Goal: Information Seeking & Learning: Learn about a topic

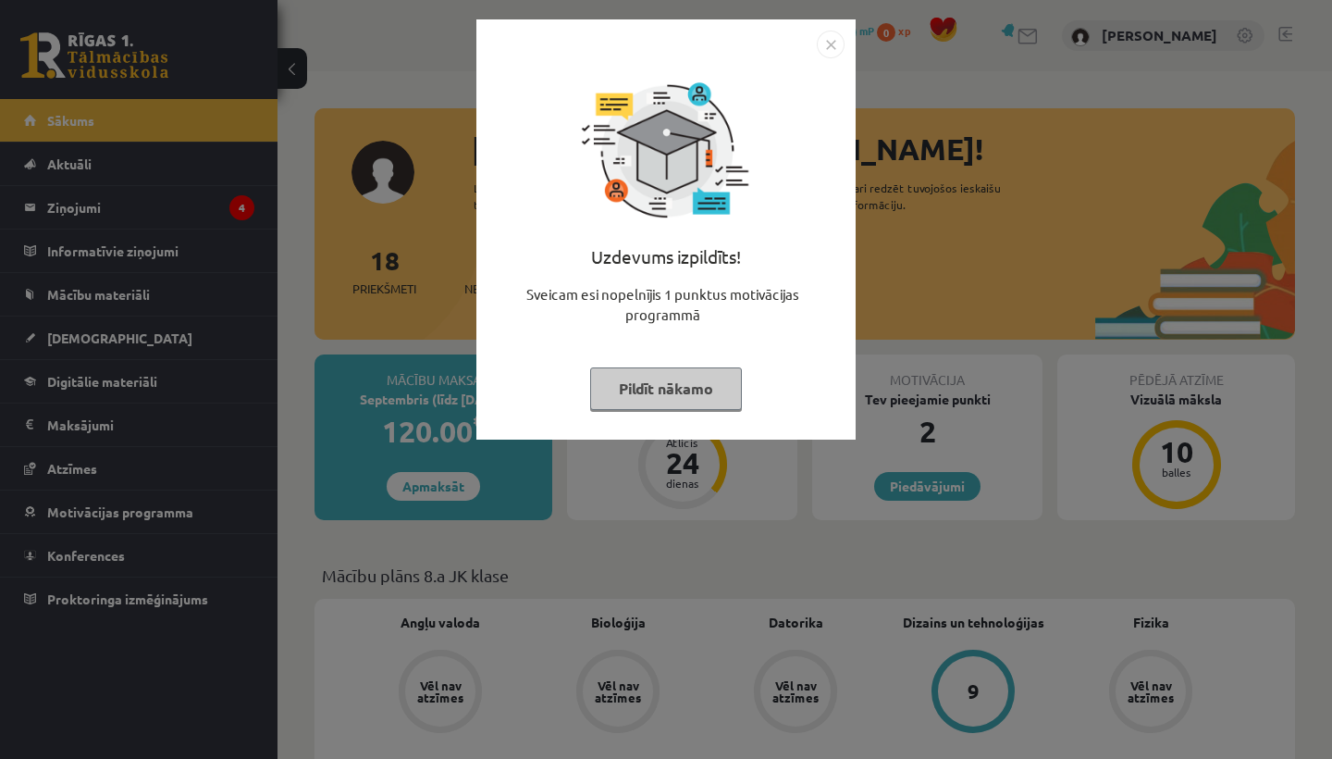
click at [836, 46] on img "Close" at bounding box center [831, 45] width 28 height 28
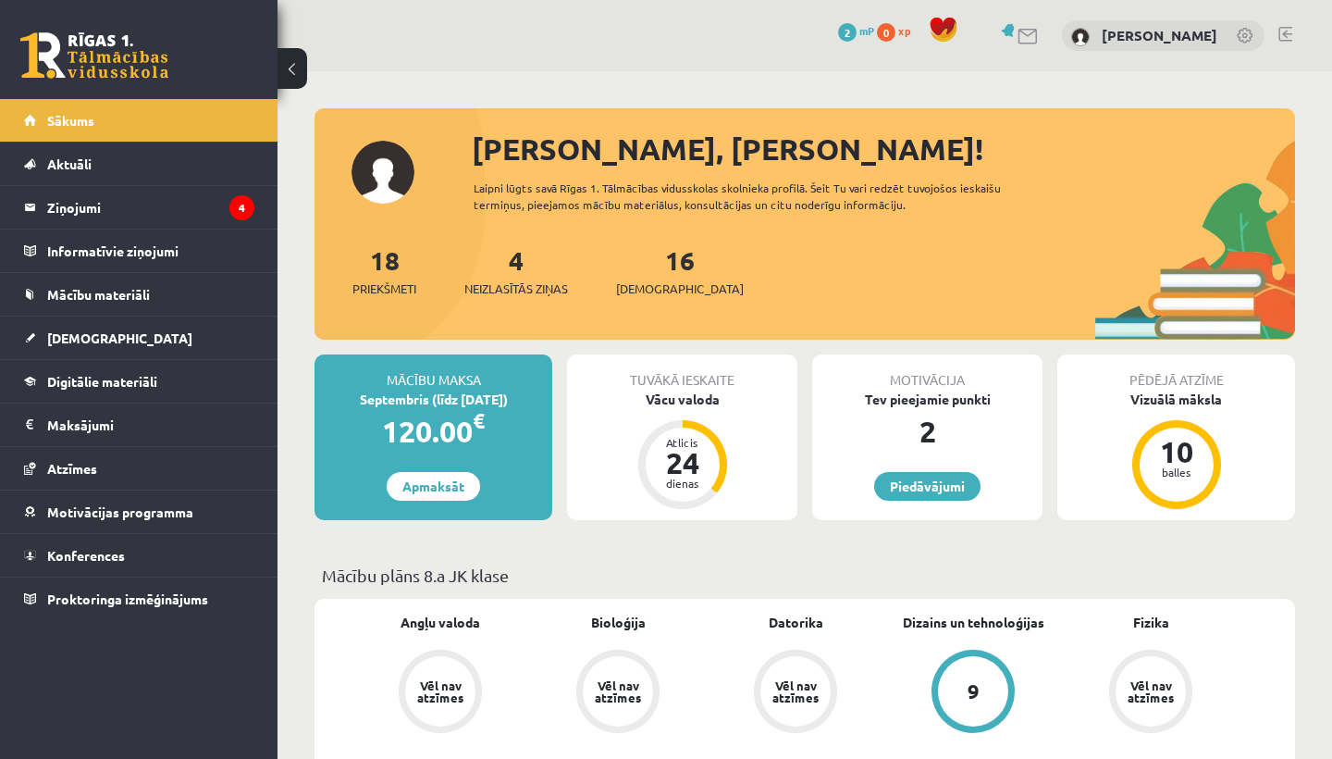
click at [1294, 30] on div "0 Dāvanas 2 mP 0 xp Marta Grāve" at bounding box center [805, 35] width 1055 height 71
click at [1283, 32] on link at bounding box center [1286, 34] width 14 height 15
click at [1285, 30] on link at bounding box center [1286, 34] width 14 height 15
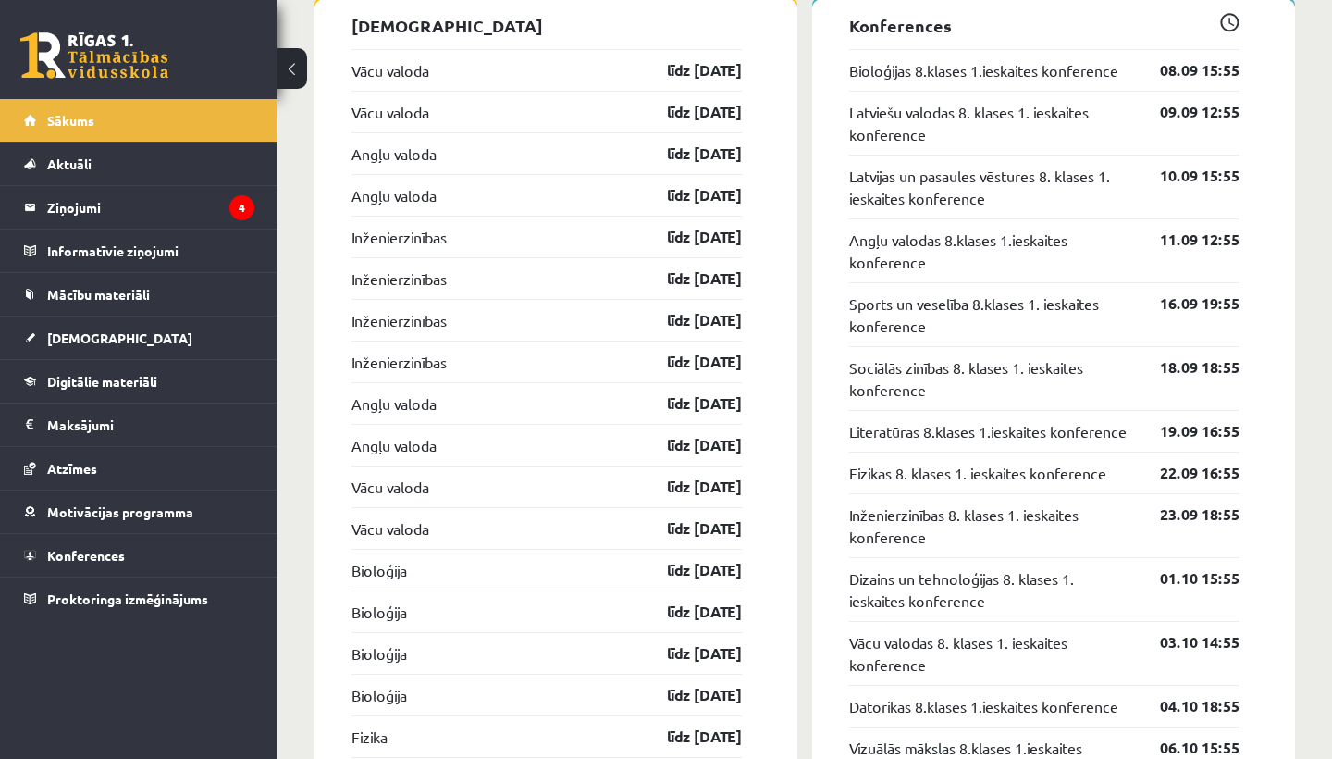
scroll to position [1872, 0]
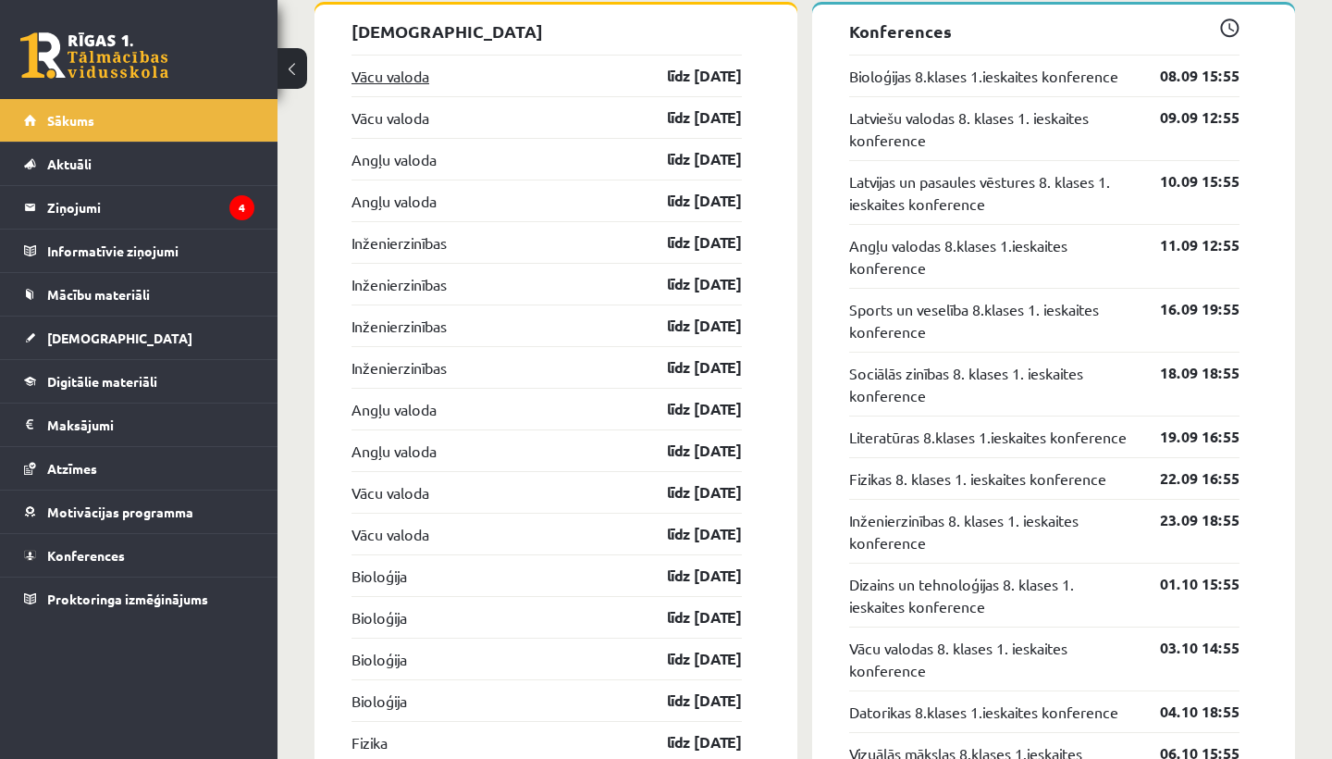
click at [387, 82] on link "Vācu valoda" at bounding box center [391, 76] width 78 height 22
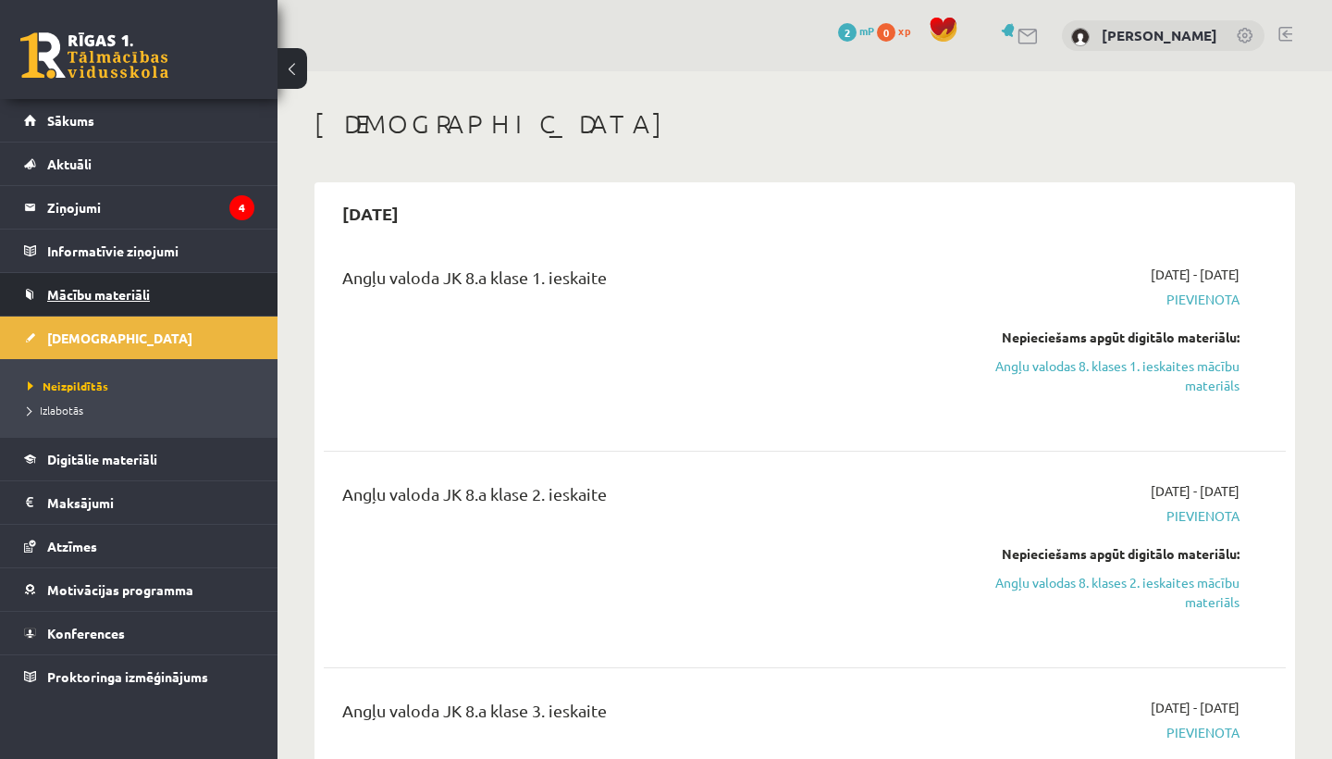
click at [82, 296] on span "Mācību materiāli" at bounding box center [98, 294] width 103 height 17
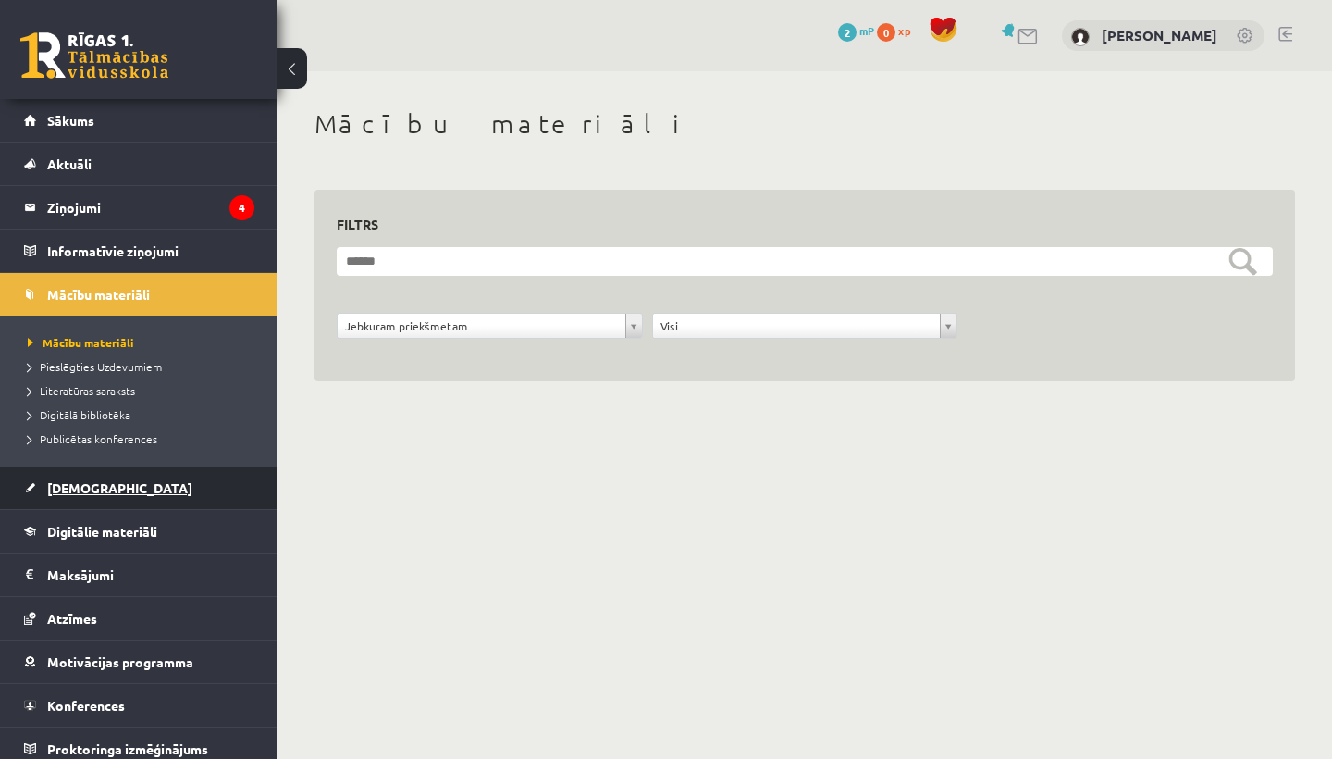
click at [93, 478] on link "[DEMOGRAPHIC_DATA]" at bounding box center [139, 487] width 230 height 43
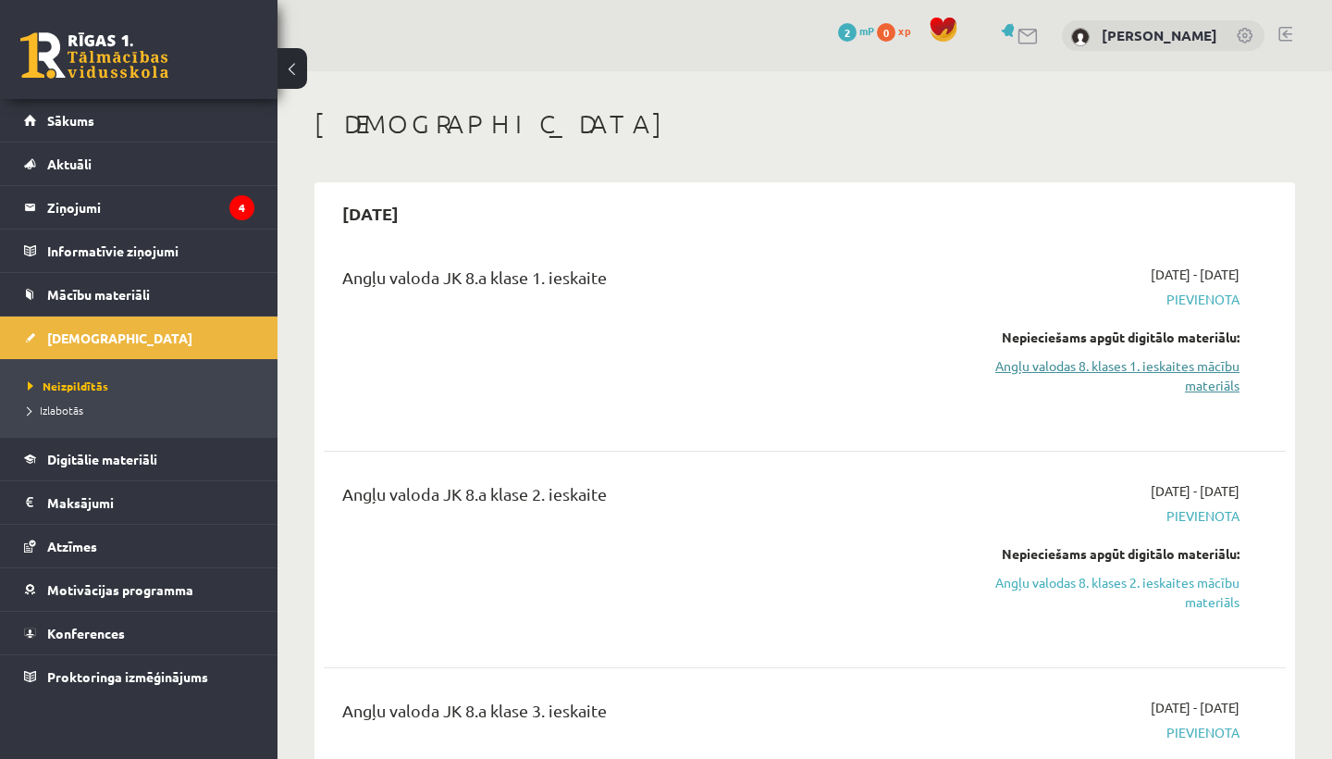
click at [1171, 365] on link "Angļu valodas 8. klases 1. ieskaites mācību materiāls" at bounding box center [1100, 375] width 280 height 39
click at [101, 452] on span "Digitālie materiāli" at bounding box center [102, 459] width 110 height 17
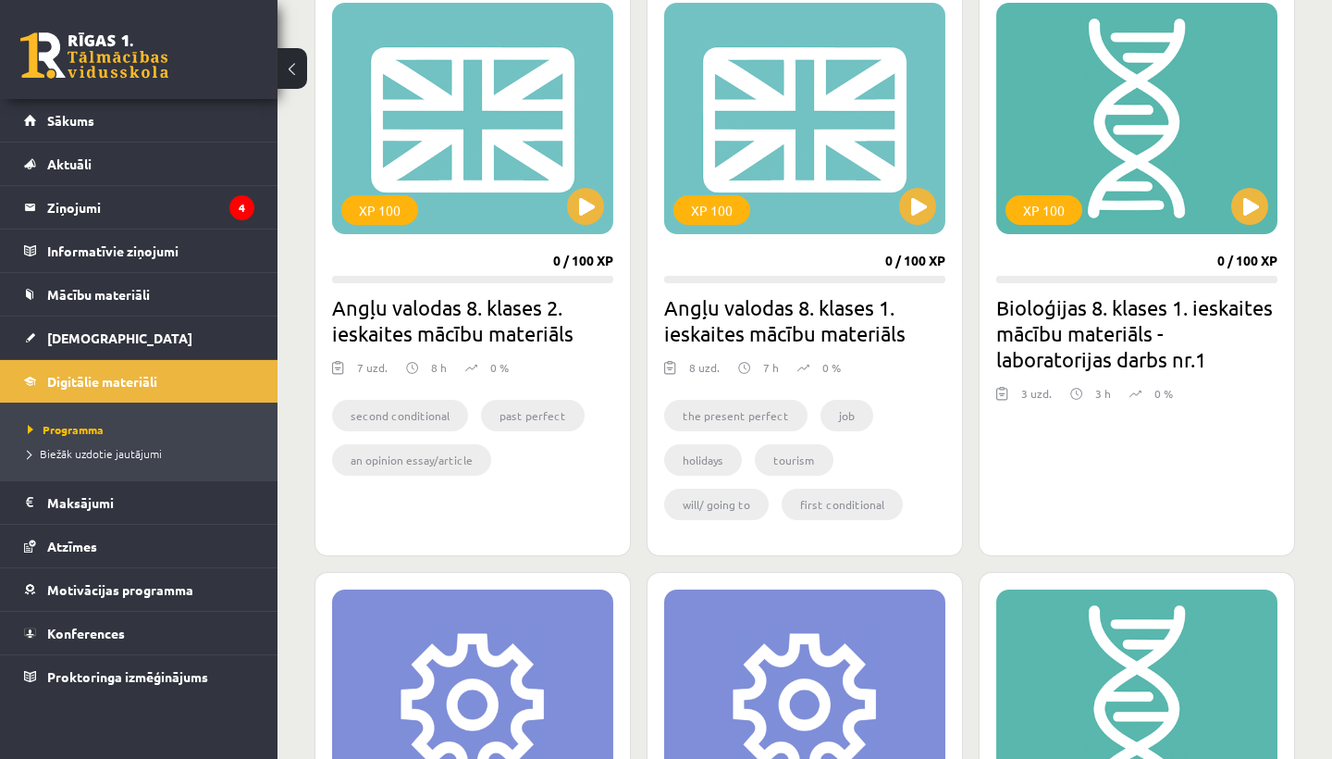
scroll to position [544, 0]
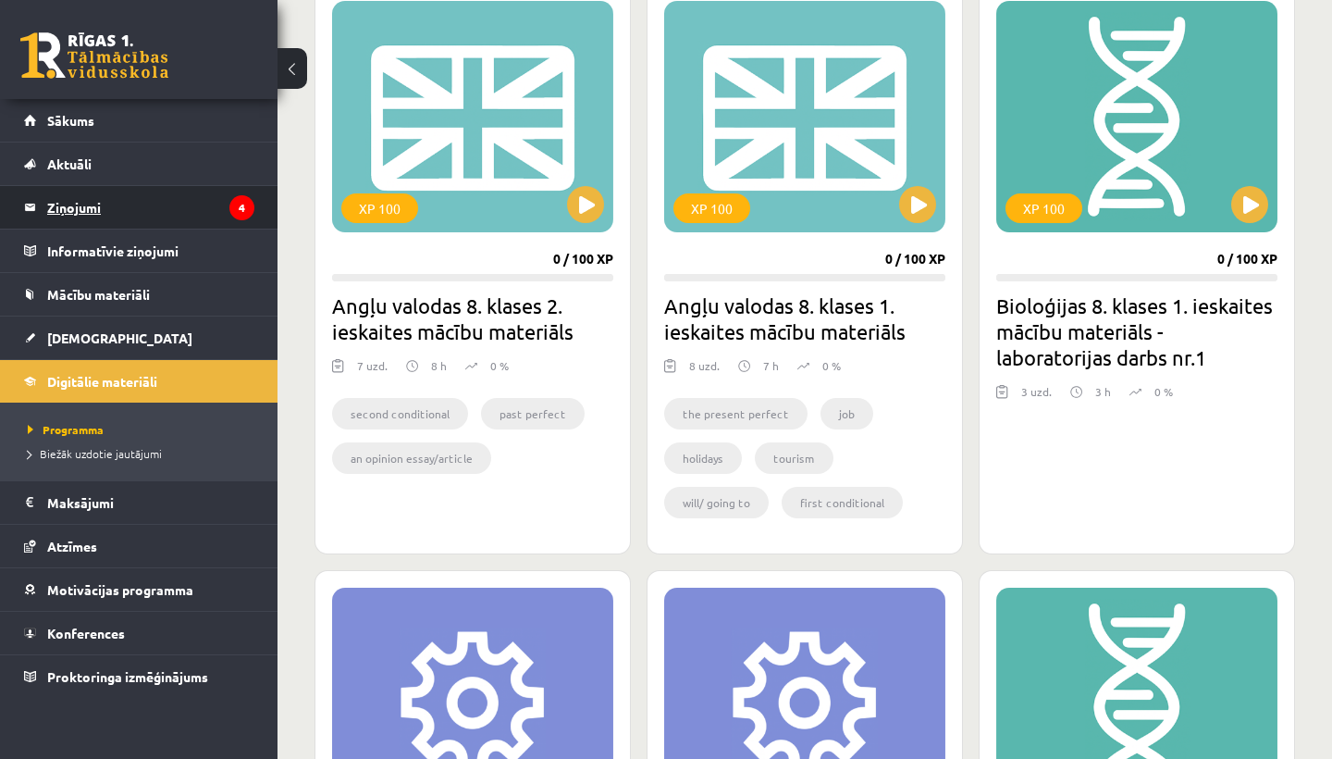
click at [89, 205] on legend "Ziņojumi 4" at bounding box center [150, 207] width 207 height 43
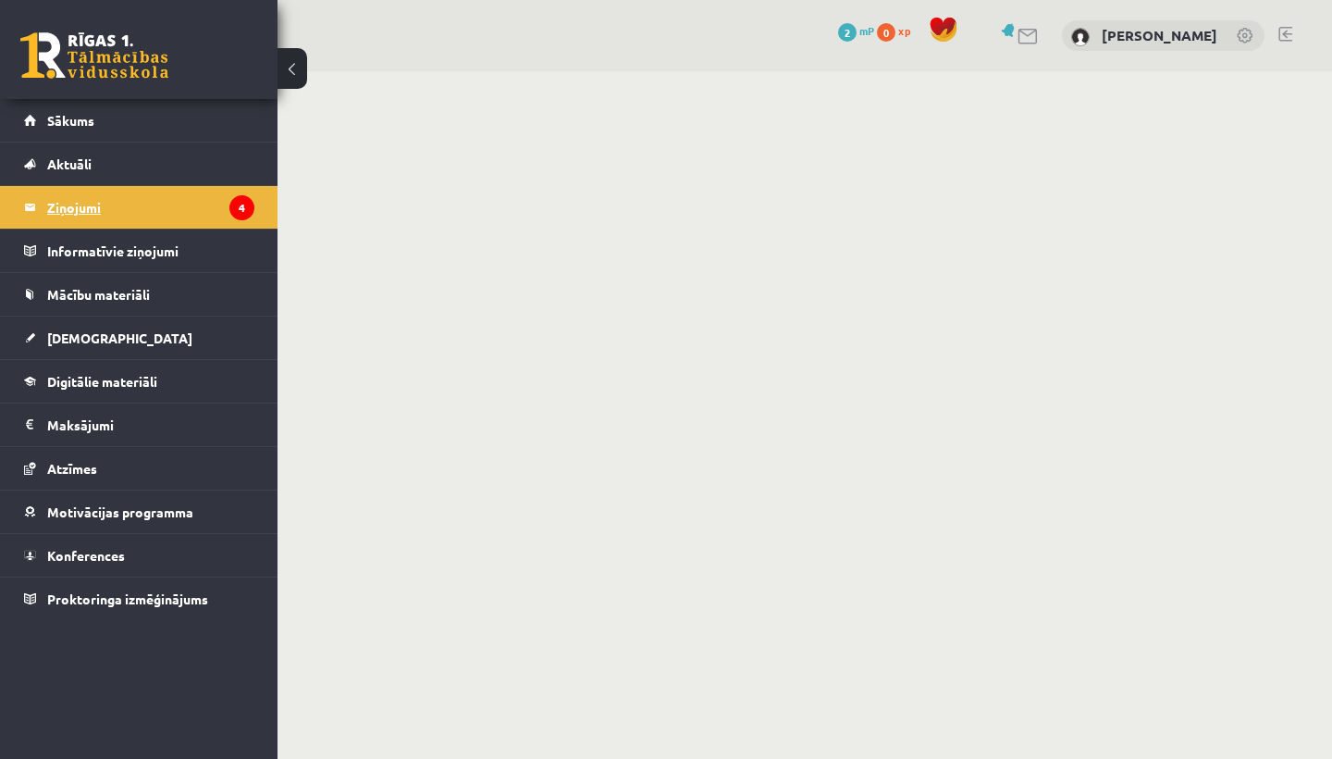
click at [139, 206] on legend "Ziņojumi 4" at bounding box center [150, 207] width 207 height 43
click at [89, 130] on link "Sākums" at bounding box center [139, 120] width 230 height 43
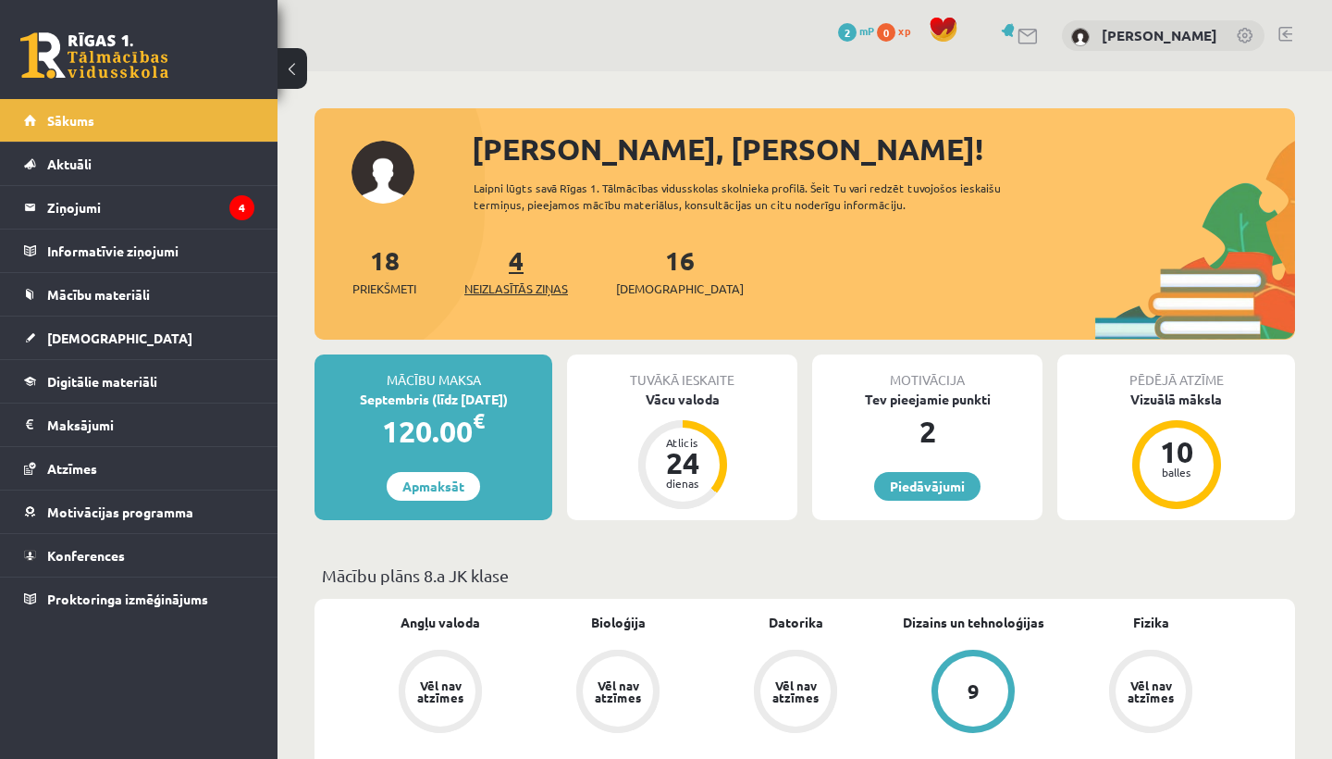
click at [518, 257] on link "4 Neizlasītās ziņas" at bounding box center [517, 270] width 104 height 55
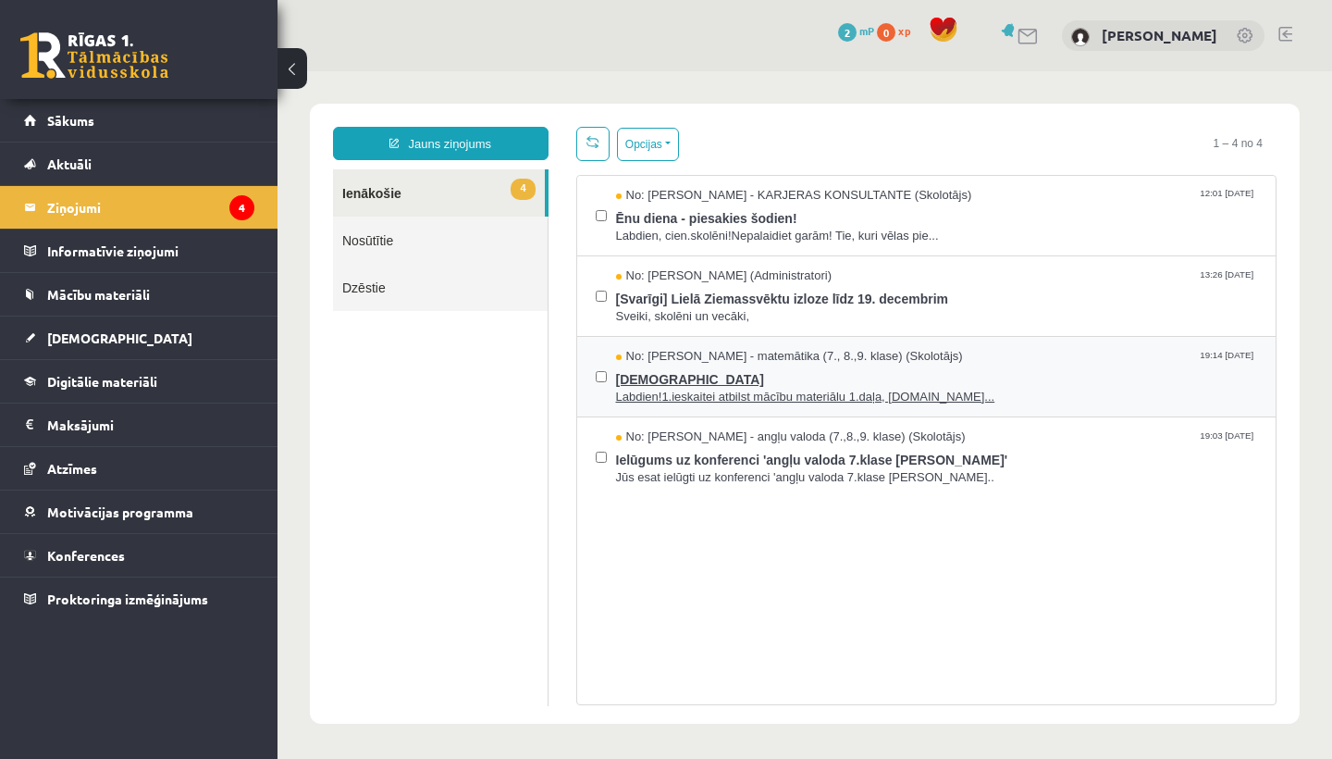
click at [1242, 351] on span "19:14 [DATE]" at bounding box center [1226, 355] width 61 height 14
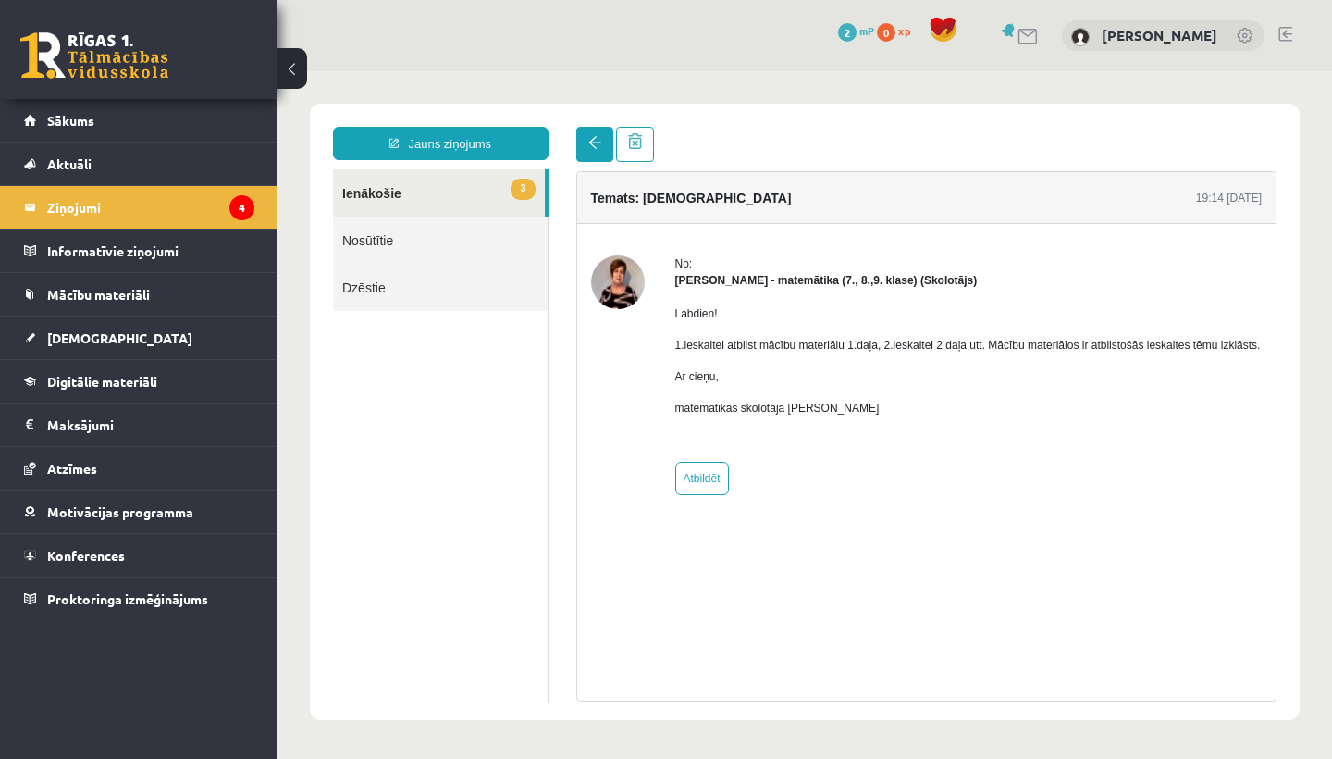
click at [591, 160] on link at bounding box center [594, 144] width 37 height 35
click at [594, 151] on link at bounding box center [594, 144] width 37 height 35
click at [390, 185] on link "3 Ienākošie" at bounding box center [439, 192] width 212 height 47
click at [636, 142] on span at bounding box center [635, 141] width 14 height 16
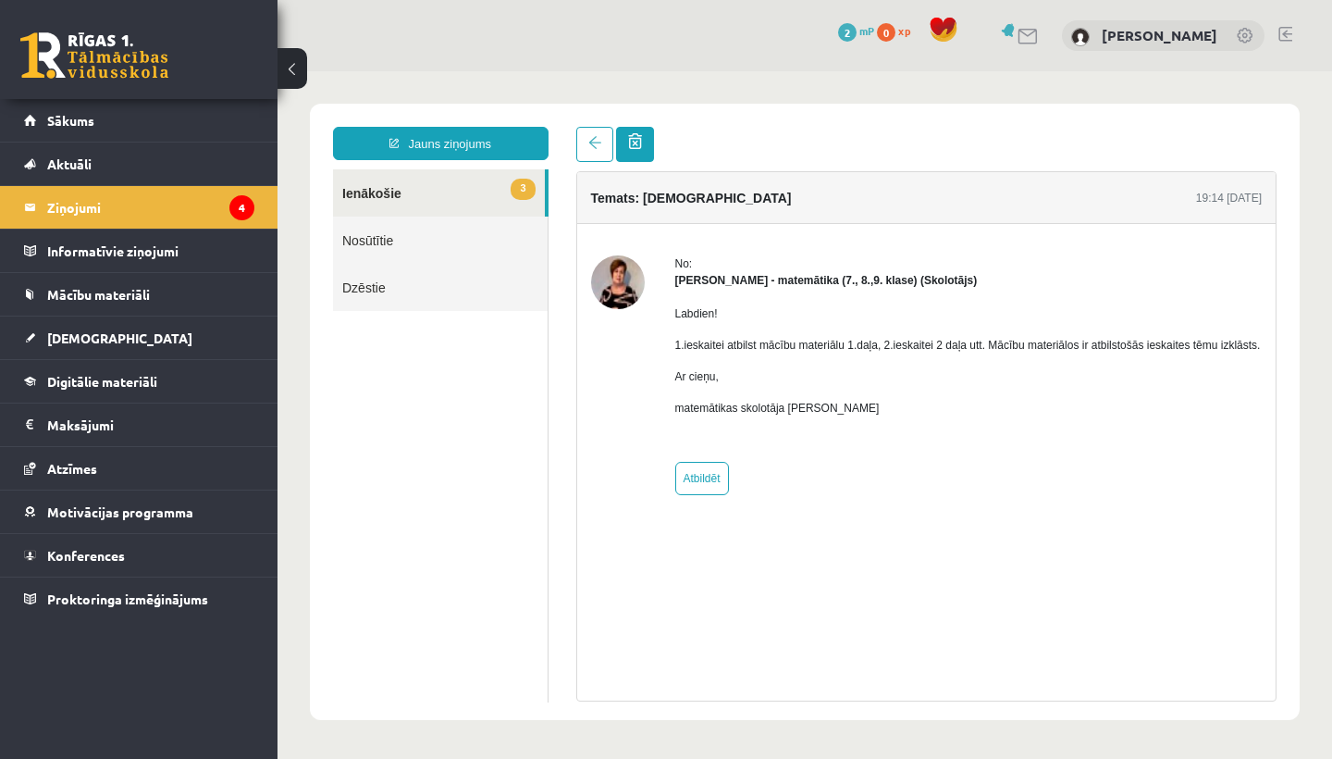
click at [636, 142] on span at bounding box center [635, 141] width 14 height 16
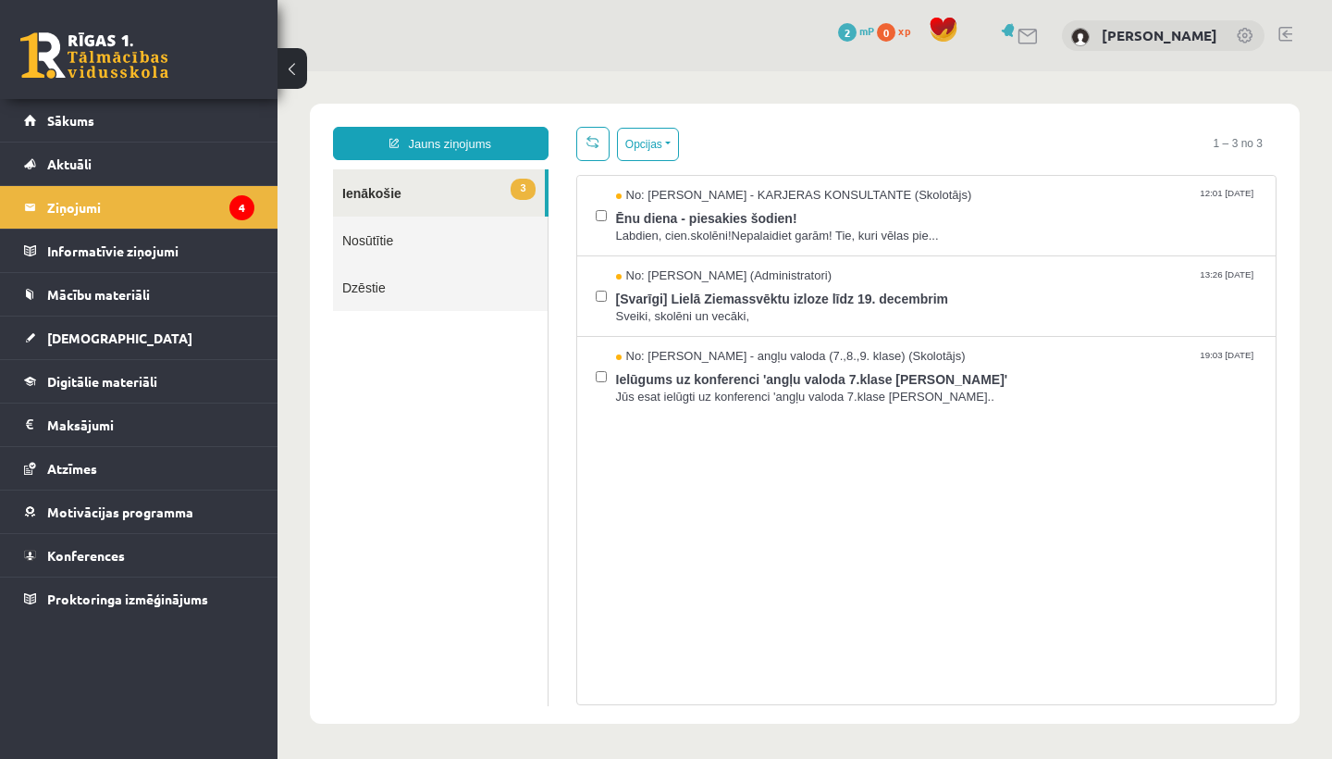
click at [731, 66] on div "0 Dāvanas 2 mP 0 xp Marta Grāve" at bounding box center [805, 35] width 1055 height 71
click at [661, 132] on button "Opcijas" at bounding box center [648, 144] width 62 height 33
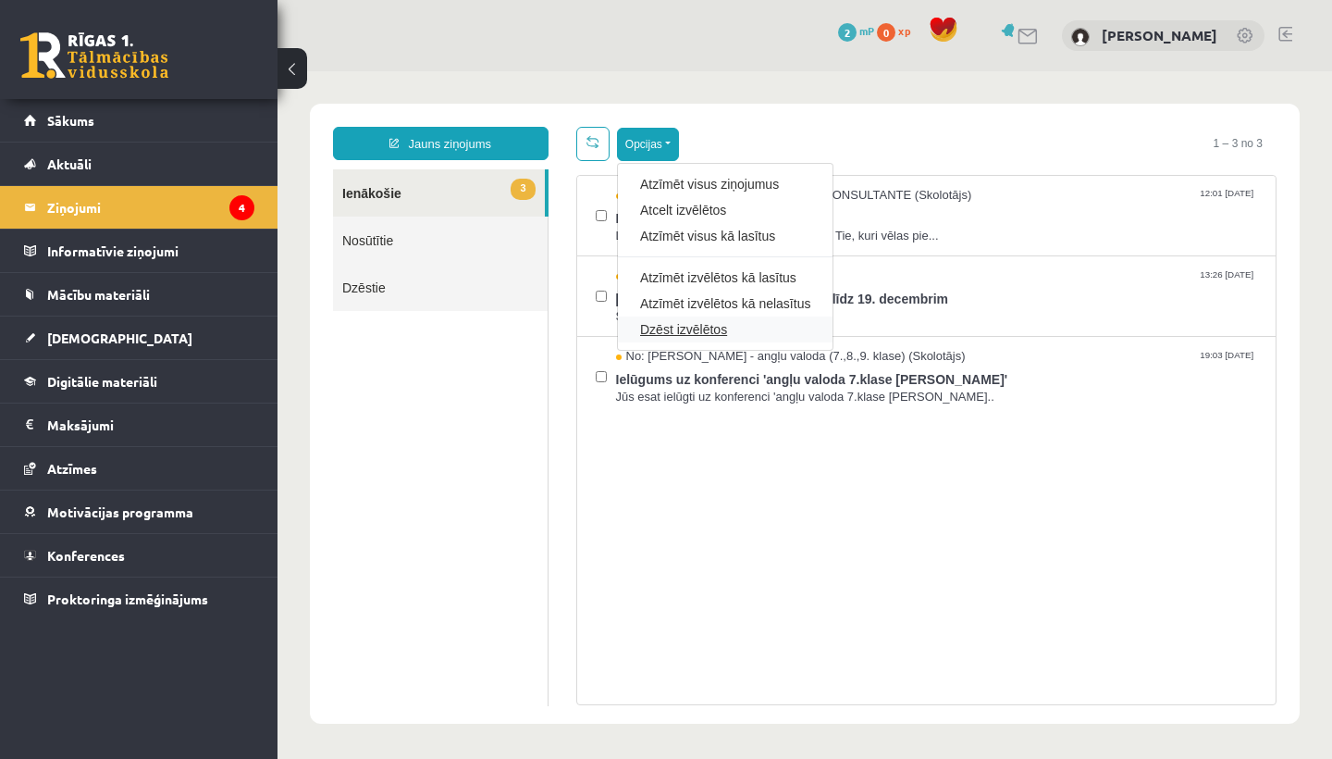
click at [709, 325] on link "Dzēst izvēlētos" at bounding box center [725, 329] width 170 height 19
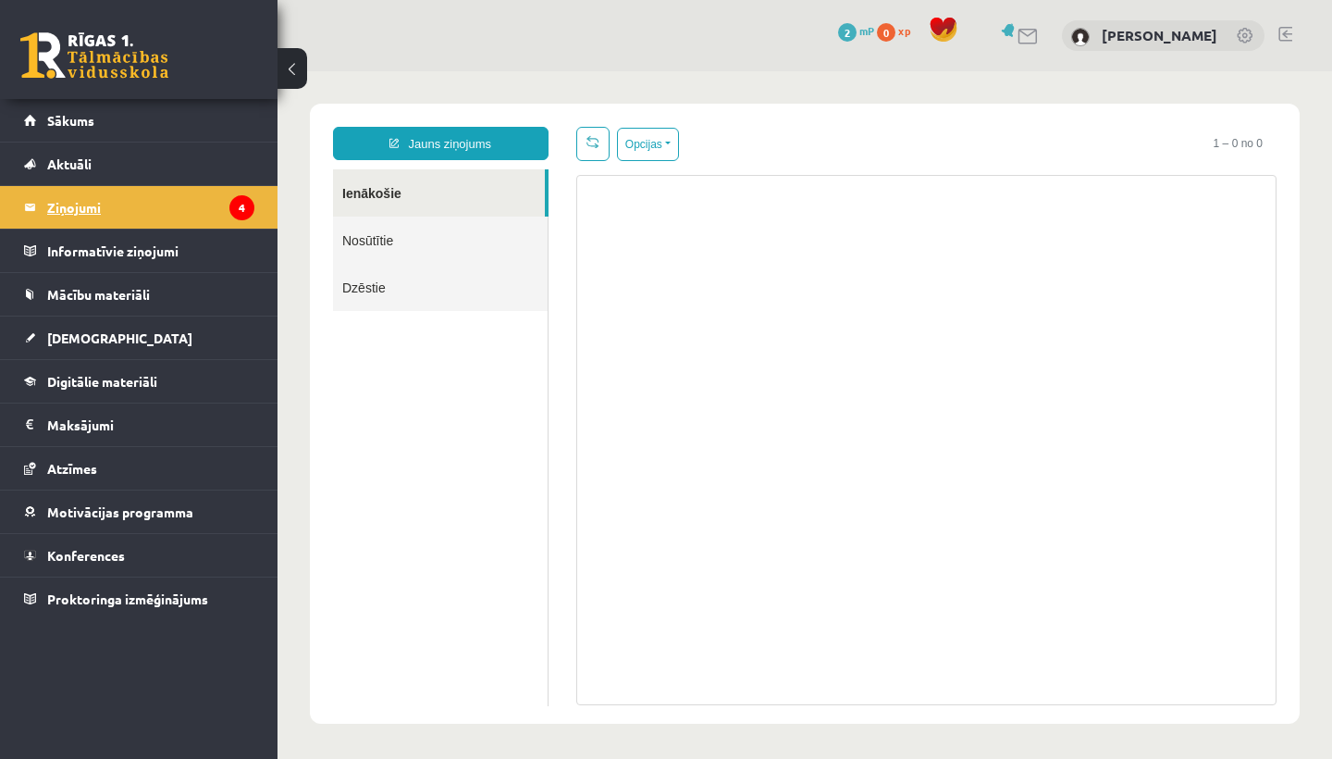
click at [110, 215] on legend "Ziņojumi 4" at bounding box center [150, 207] width 207 height 43
click at [95, 112] on link "Sākums" at bounding box center [139, 120] width 230 height 43
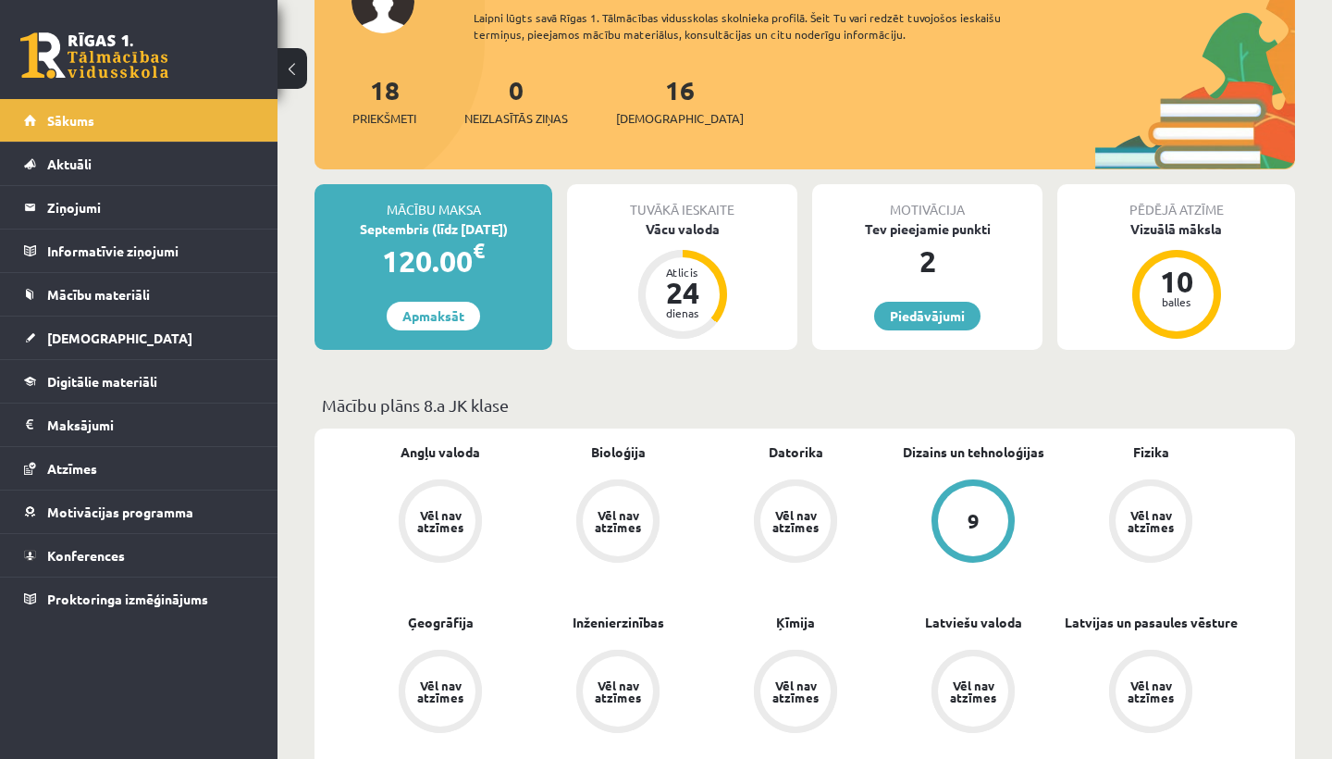
scroll to position [196, 0]
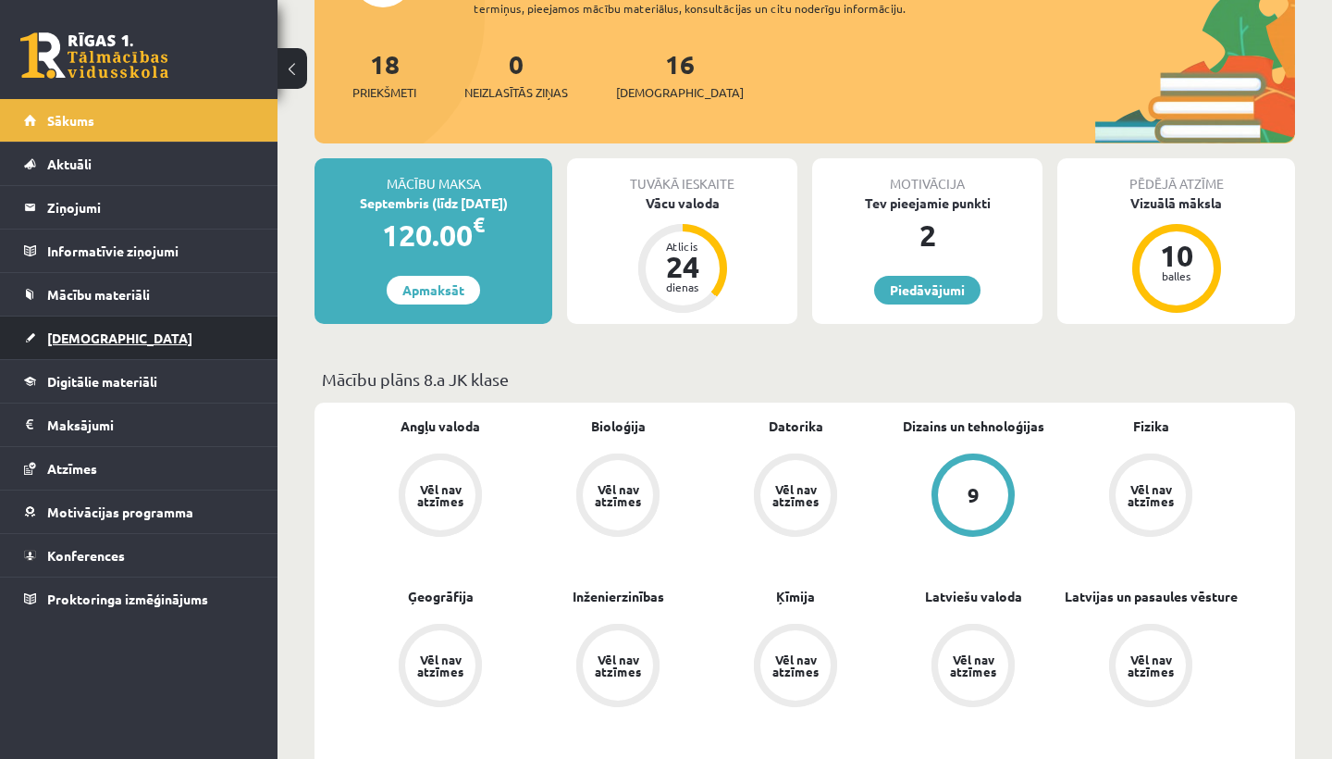
click at [90, 332] on span "[DEMOGRAPHIC_DATA]" at bounding box center [119, 337] width 145 height 17
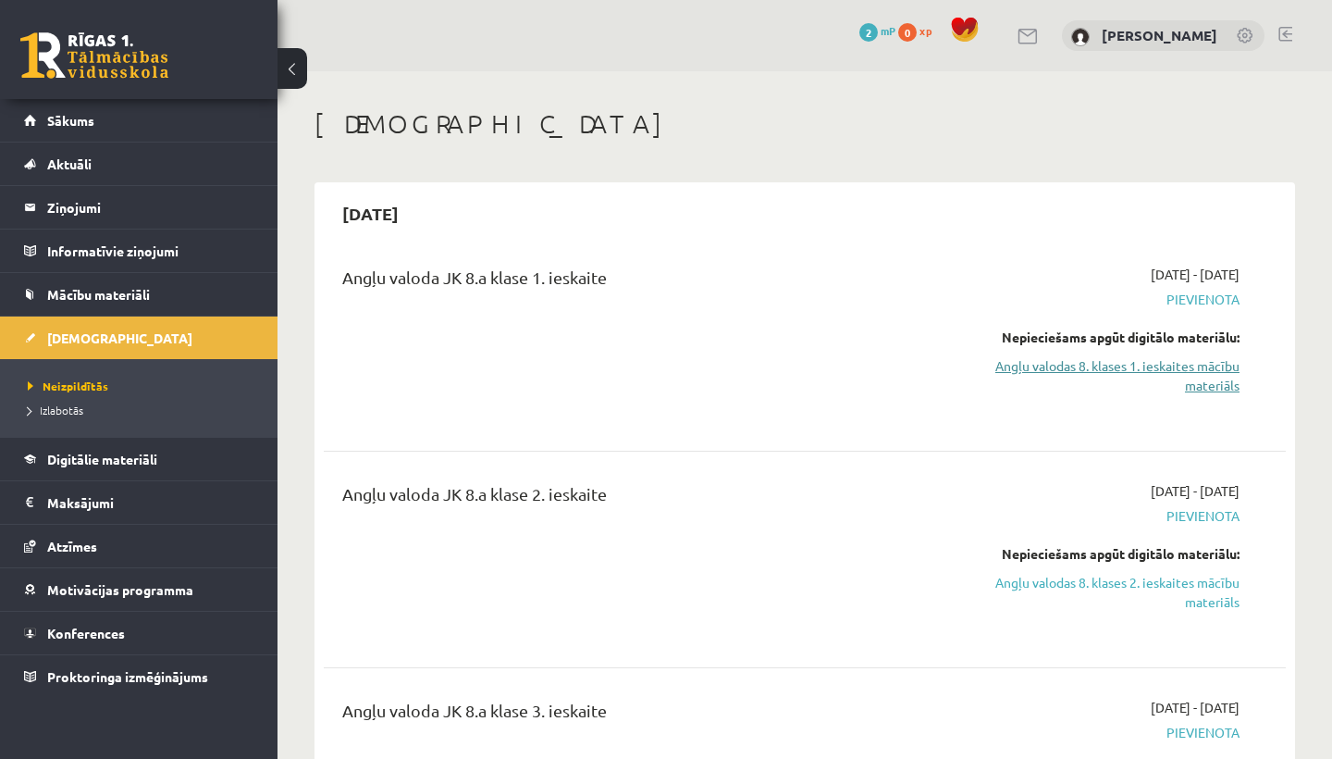
click at [1186, 370] on link "Angļu valodas 8. klases 1. ieskaites mācību materiāls" at bounding box center [1100, 375] width 280 height 39
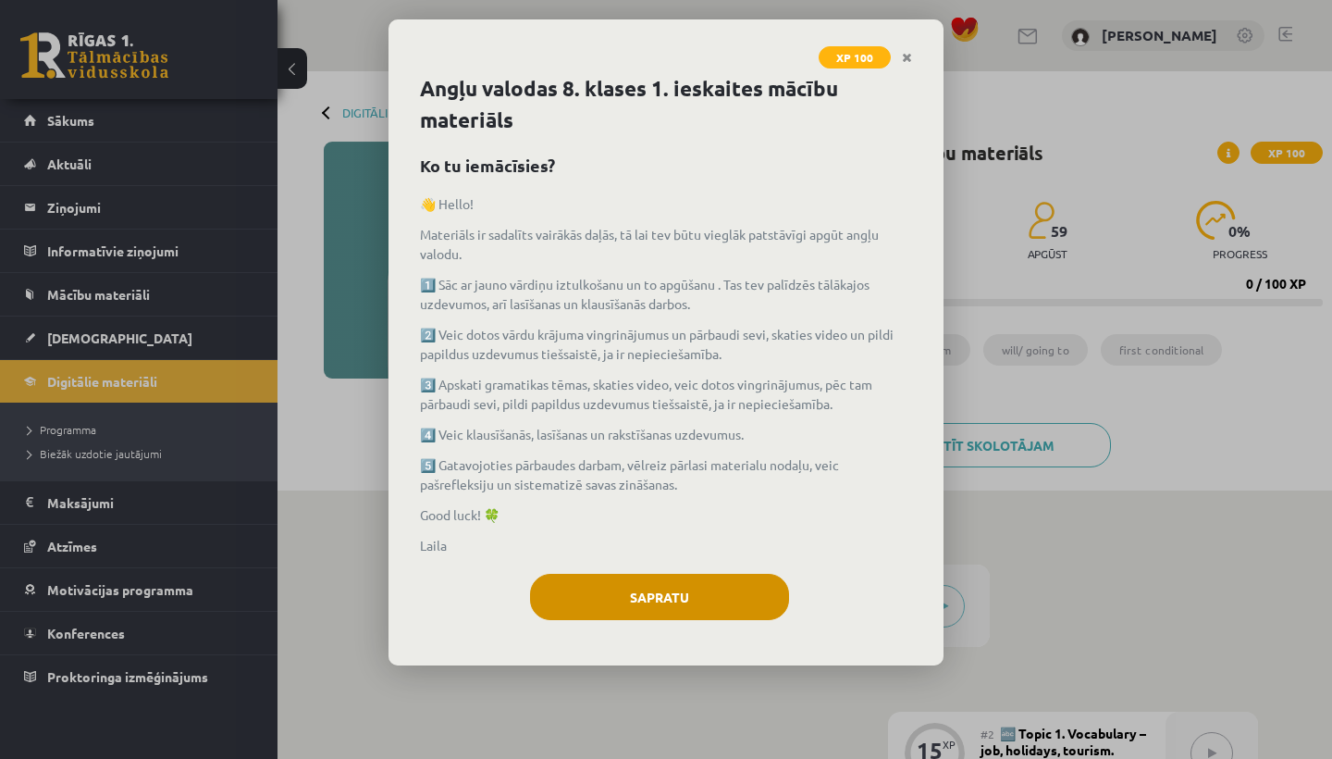
click at [678, 598] on button "Sapratu" at bounding box center [659, 597] width 259 height 46
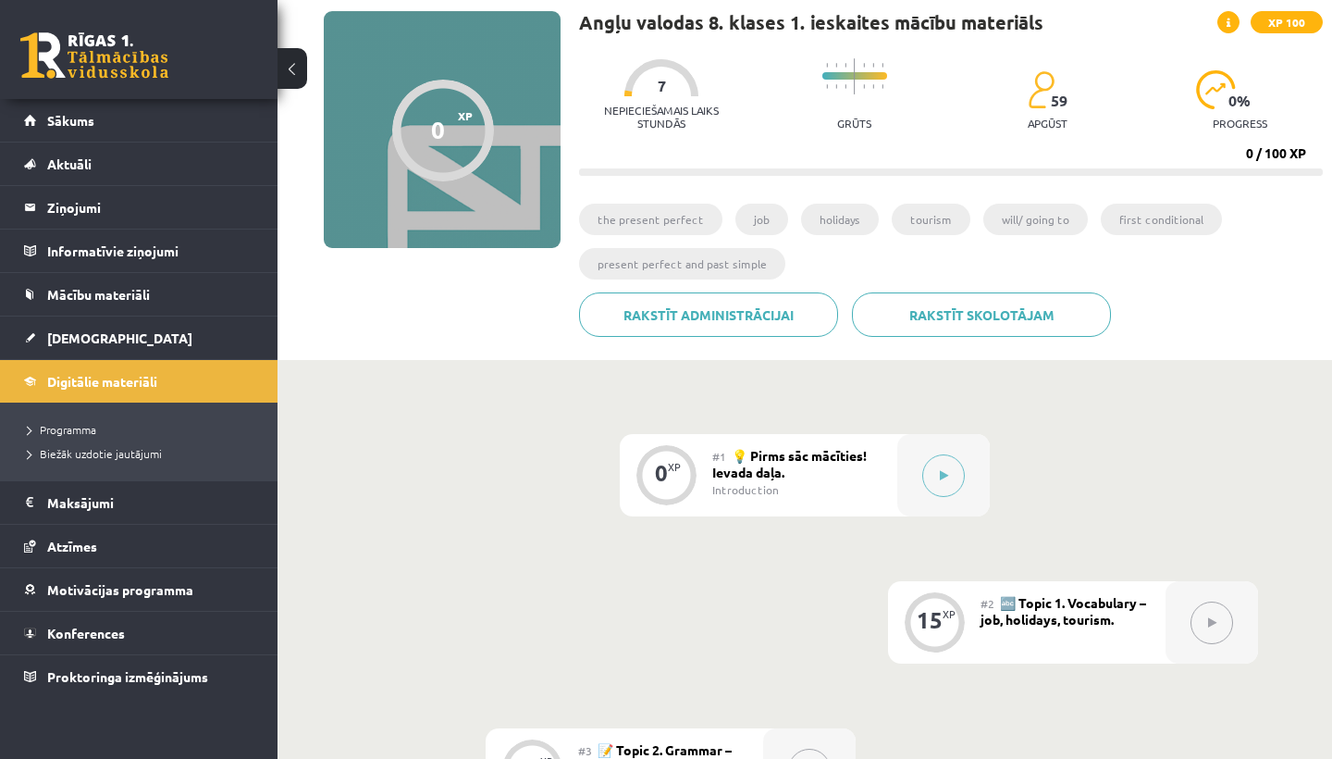
scroll to position [129, 0]
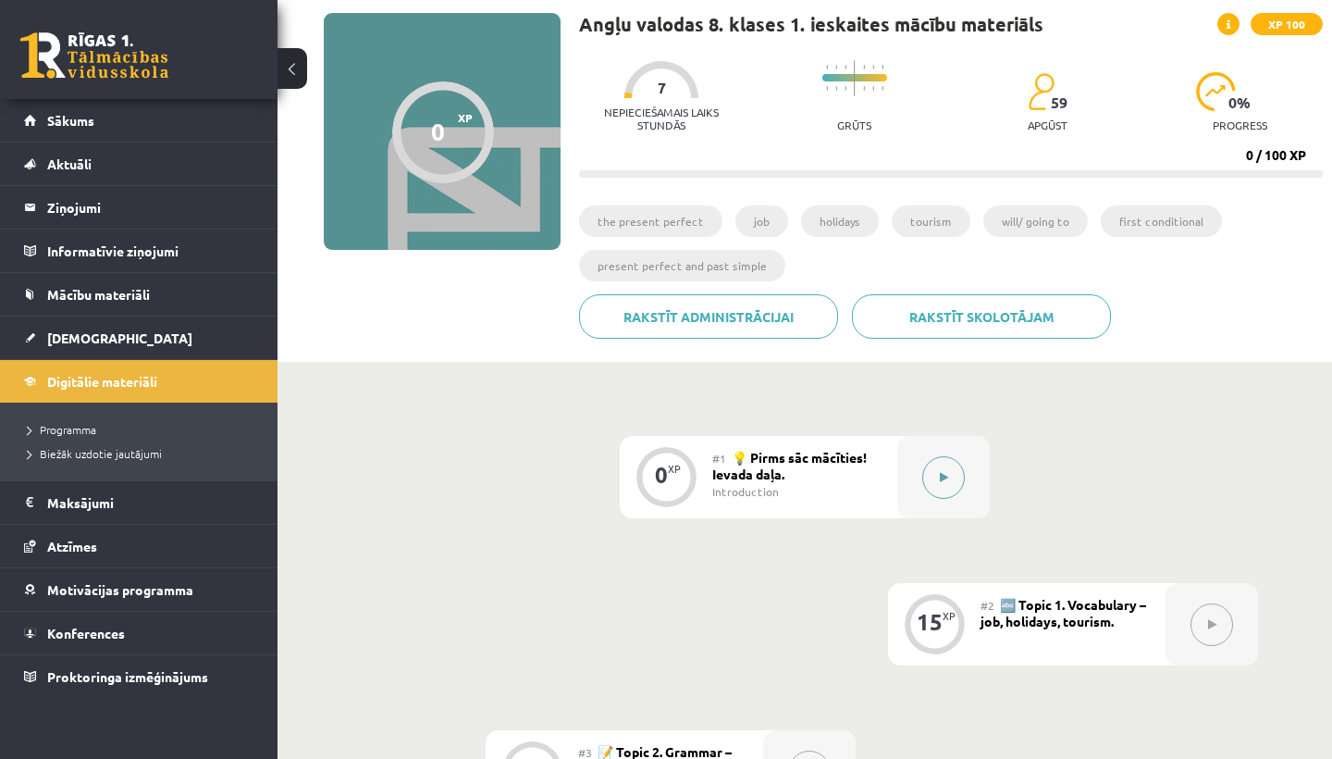
click at [944, 475] on icon at bounding box center [944, 477] width 8 height 11
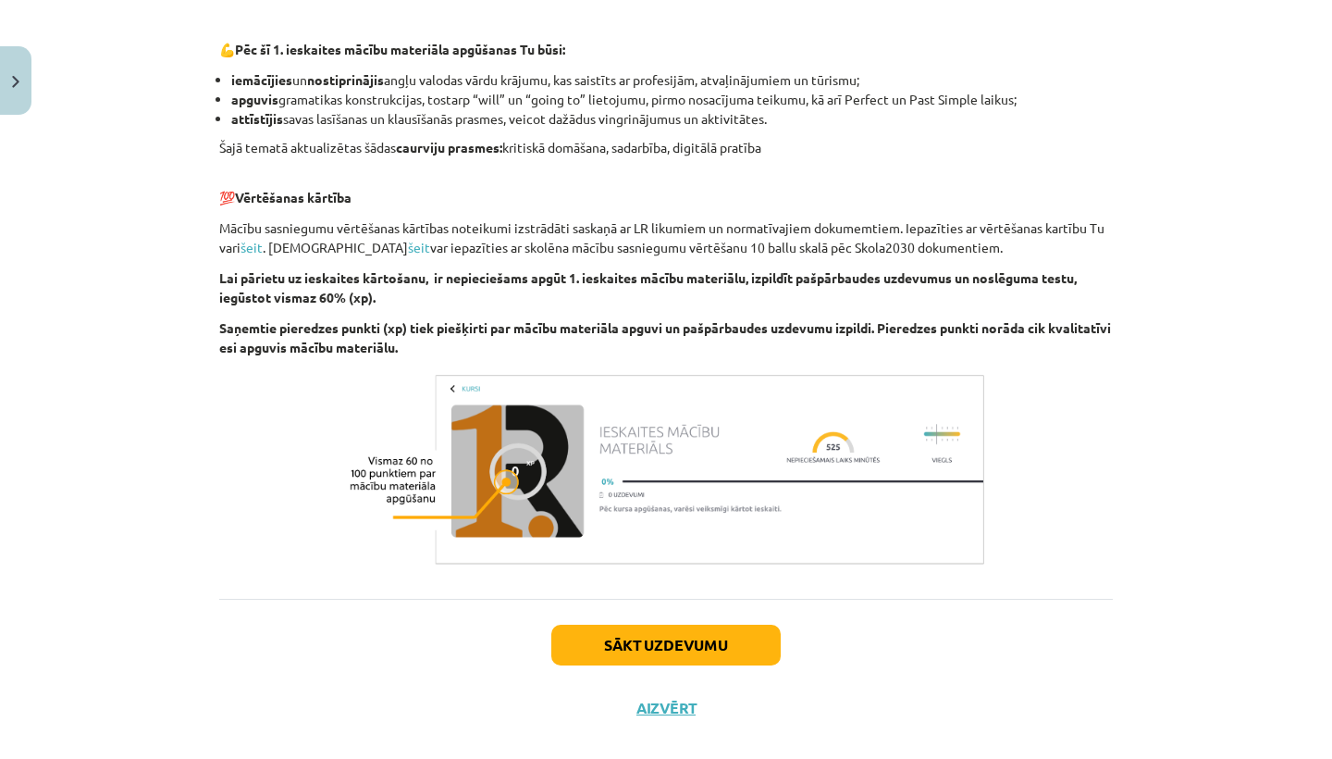
scroll to position [1194, 0]
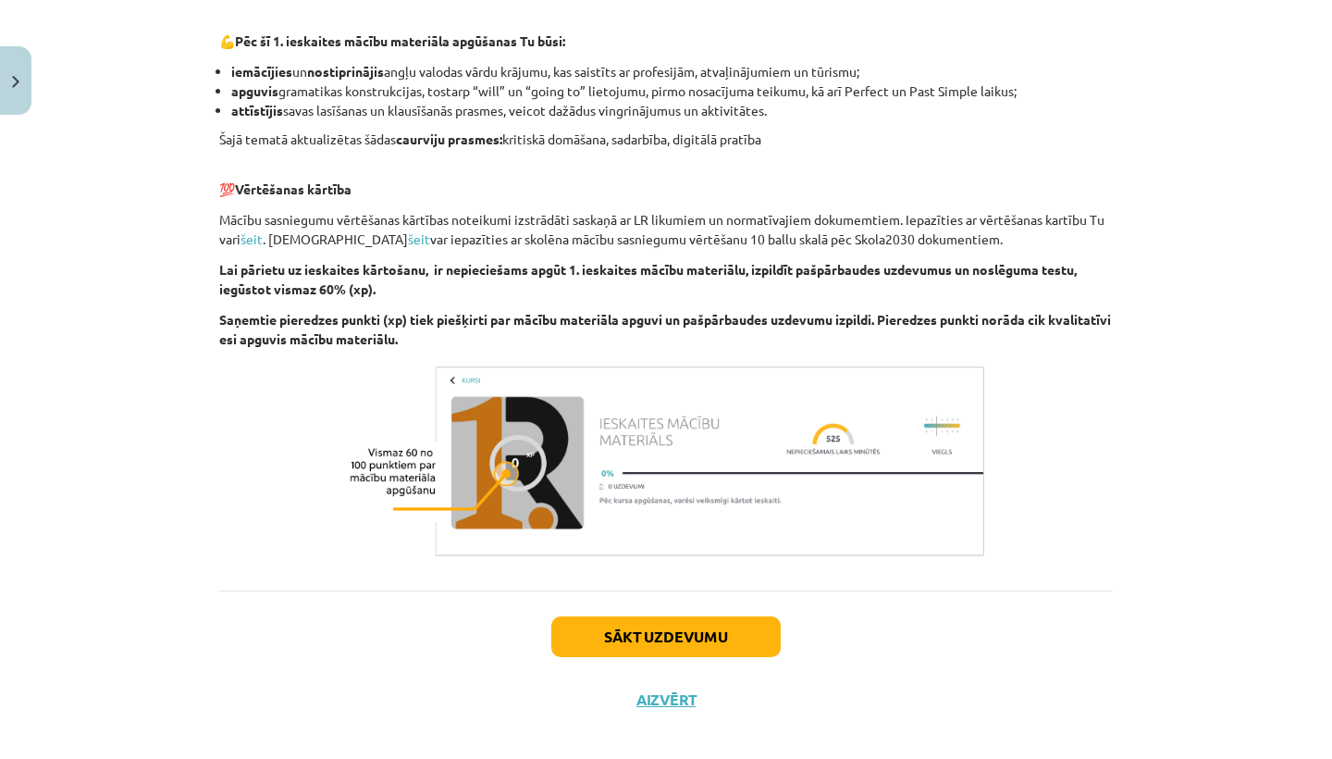
click at [294, 278] on p "Lai pārietu uz ieskaites kārtošanu, ir nepieciešams apgūt 1. ieskaites mācību m…" at bounding box center [666, 279] width 894 height 39
click at [399, 323] on b "Saņemtie pieredzes punkti (xp) tiek piešķirti par mācību materiāla apguvi un pa…" at bounding box center [665, 329] width 892 height 36
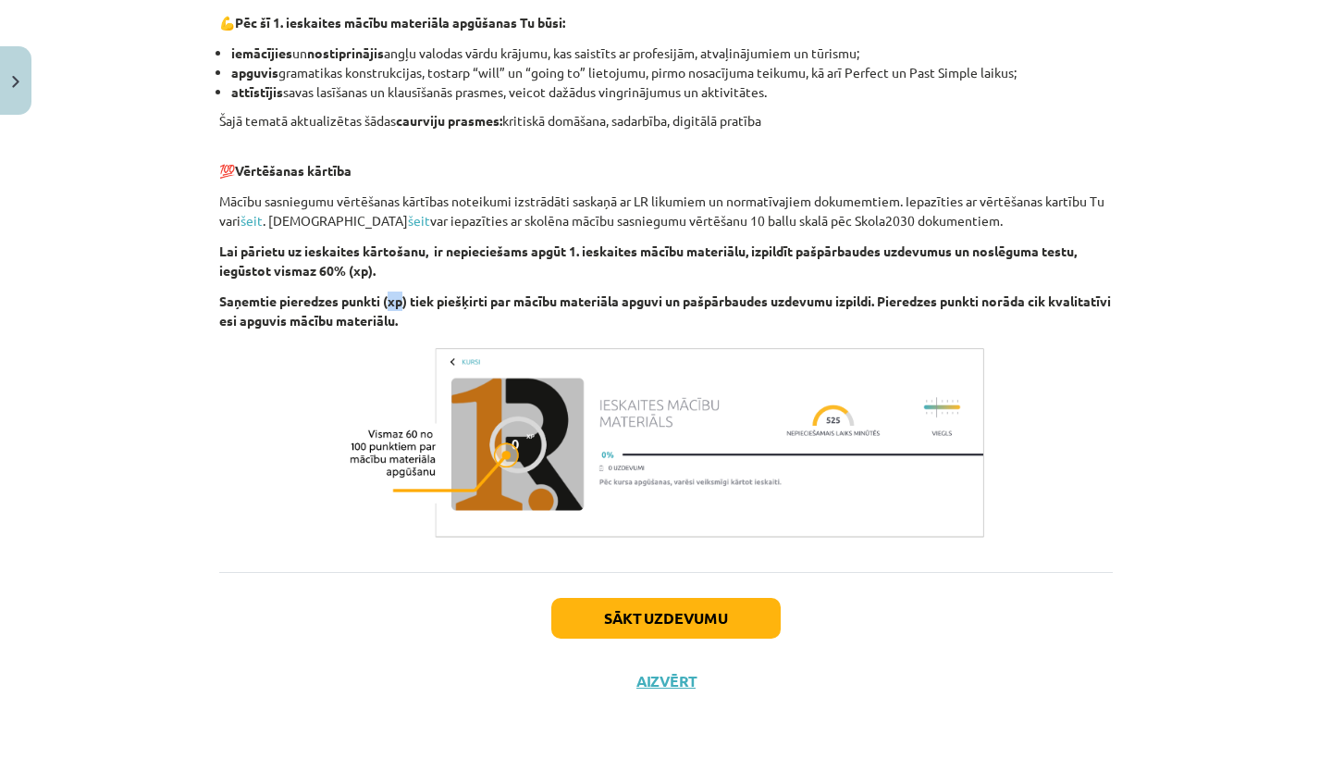
scroll to position [1216, 0]
click at [683, 615] on button "Sākt uzdevumu" at bounding box center [665, 618] width 229 height 41
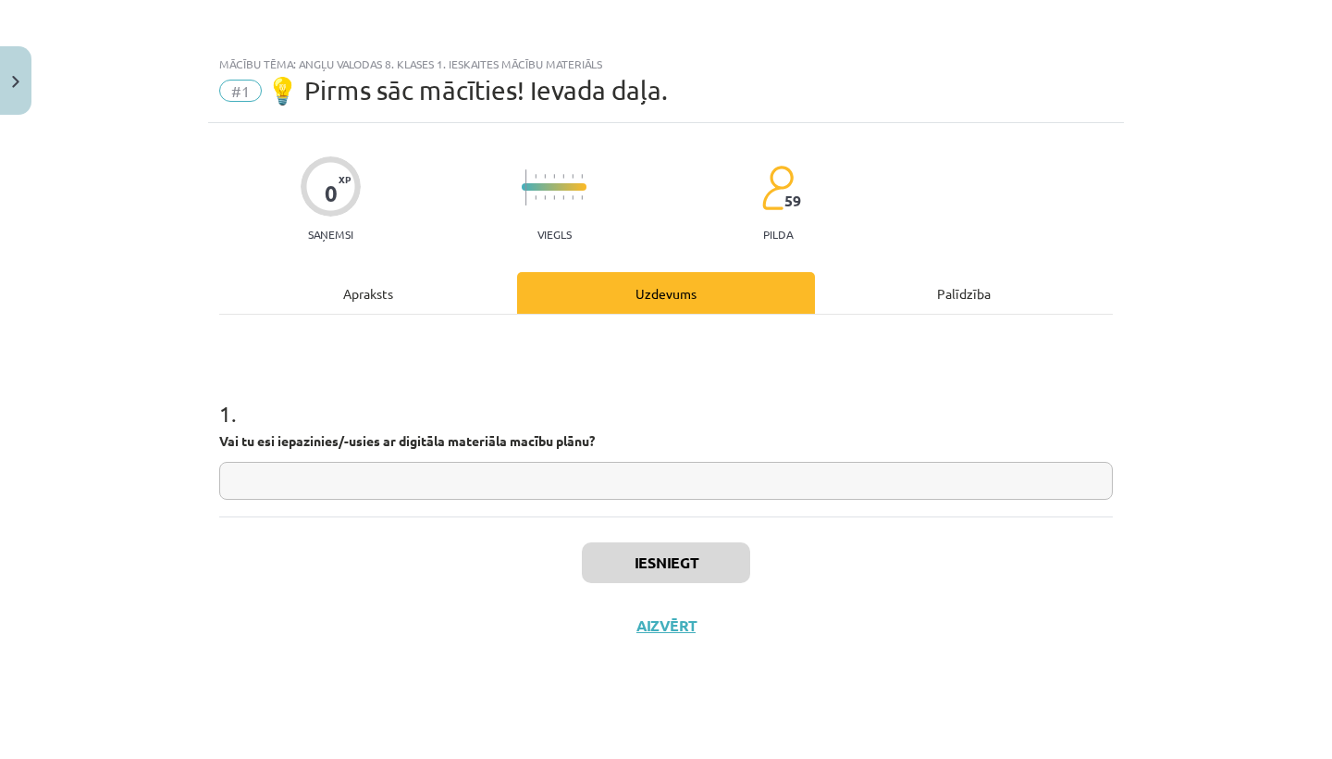
click at [587, 485] on input "text" at bounding box center [666, 481] width 894 height 38
type input "**"
click at [703, 568] on button "Iesniegt" at bounding box center [666, 562] width 168 height 41
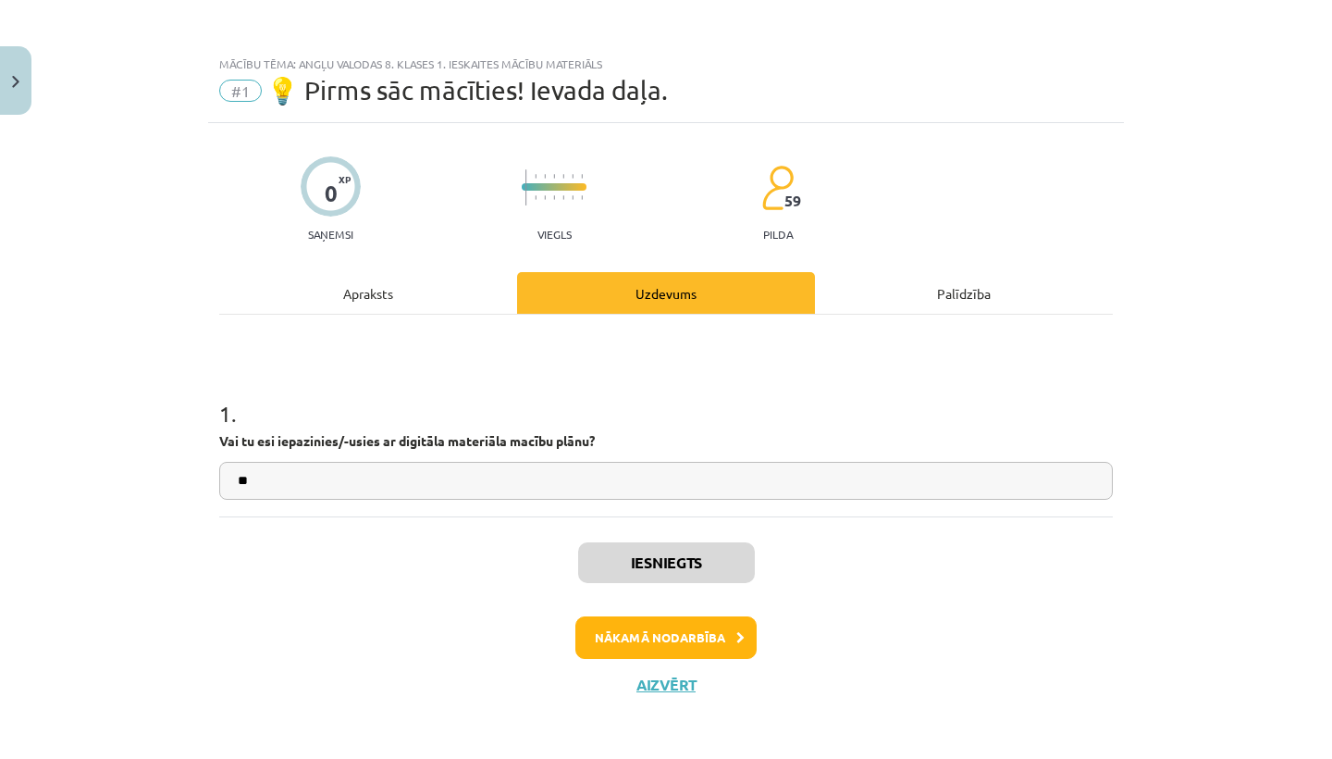
click at [722, 637] on button "Nākamā nodarbība" at bounding box center [666, 637] width 181 height 43
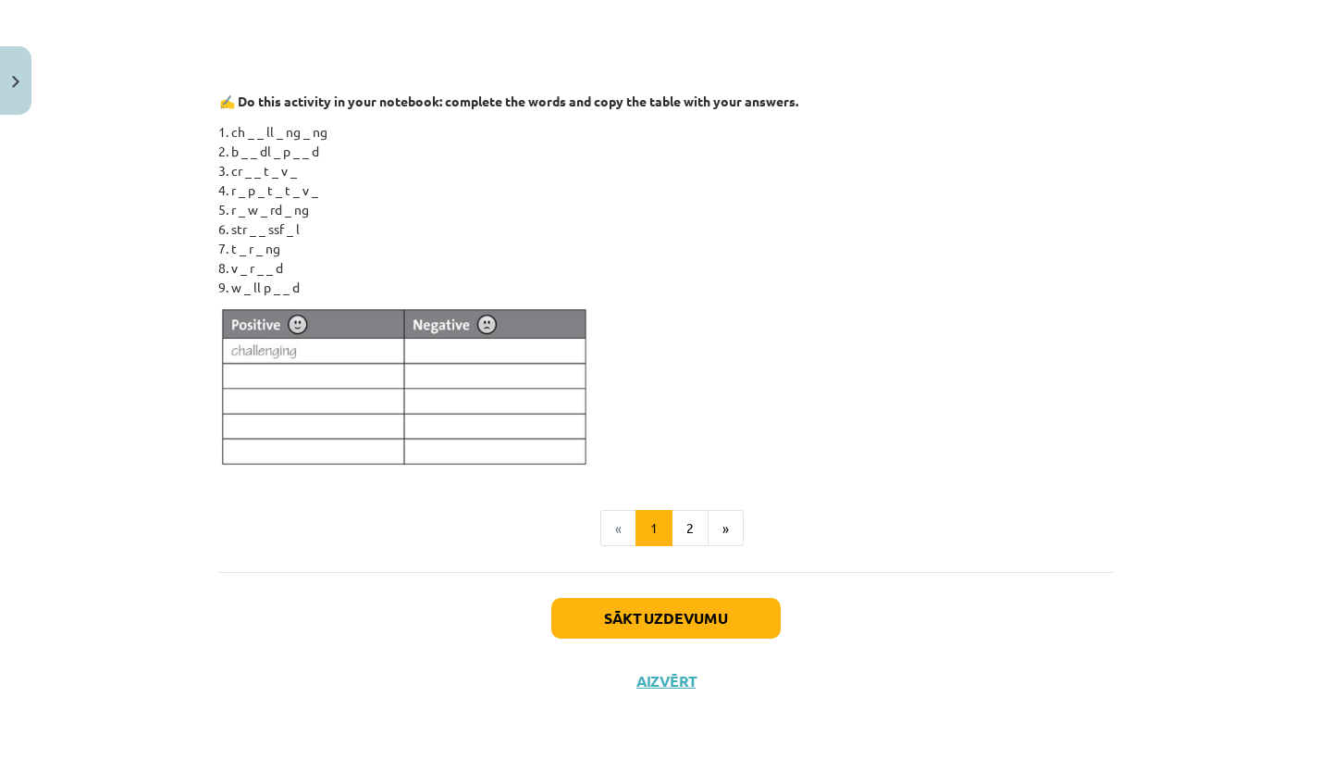
scroll to position [1641, 0]
click at [698, 523] on button "2" at bounding box center [690, 528] width 37 height 37
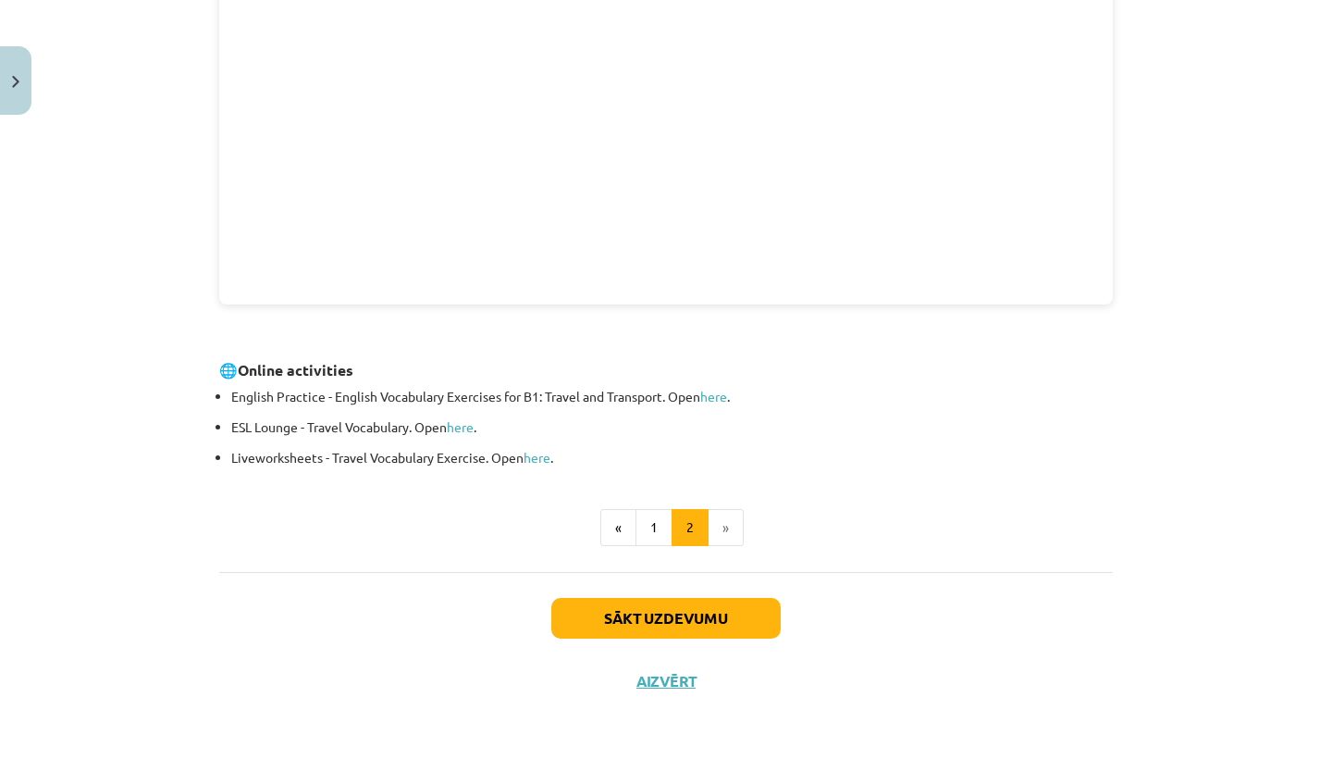
scroll to position [582, 0]
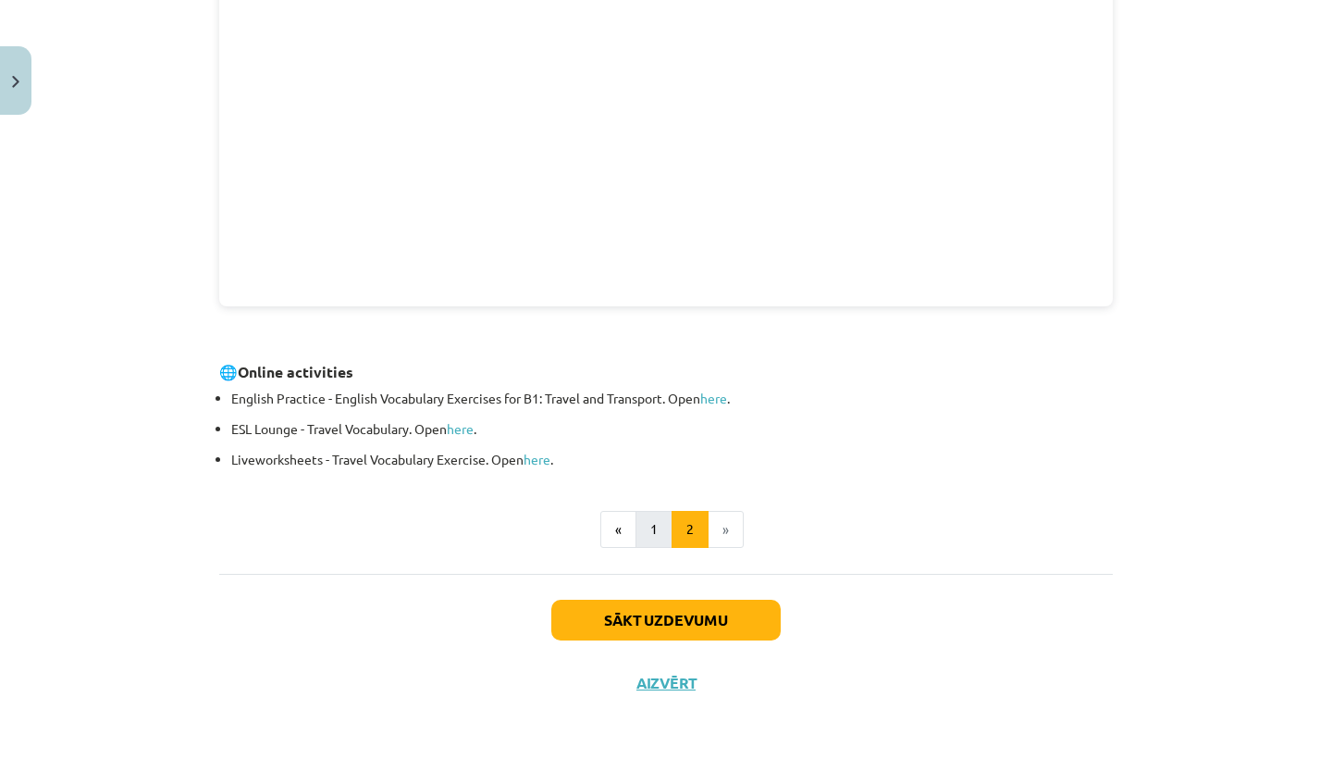
click at [658, 526] on button "1" at bounding box center [654, 529] width 37 height 37
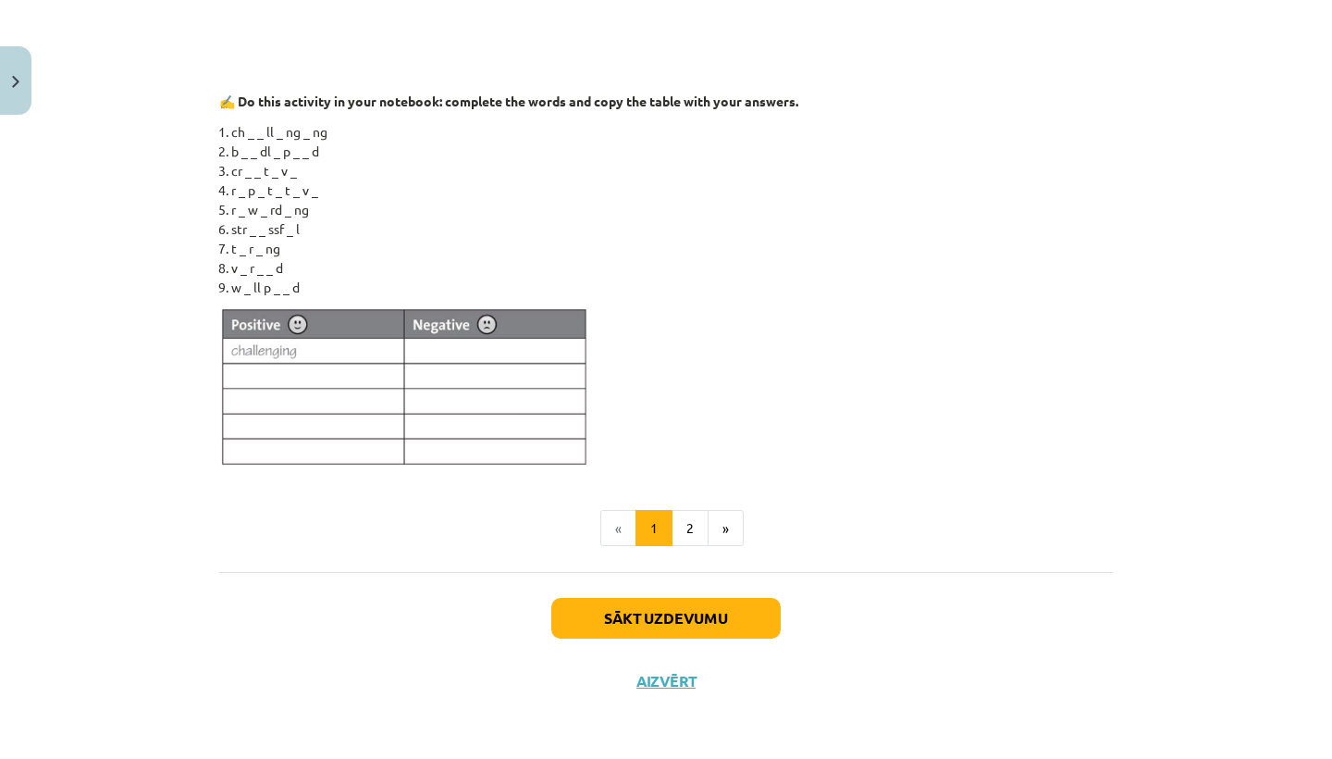
scroll to position [1641, 0]
click at [649, 675] on button "Aizvērt" at bounding box center [666, 681] width 70 height 19
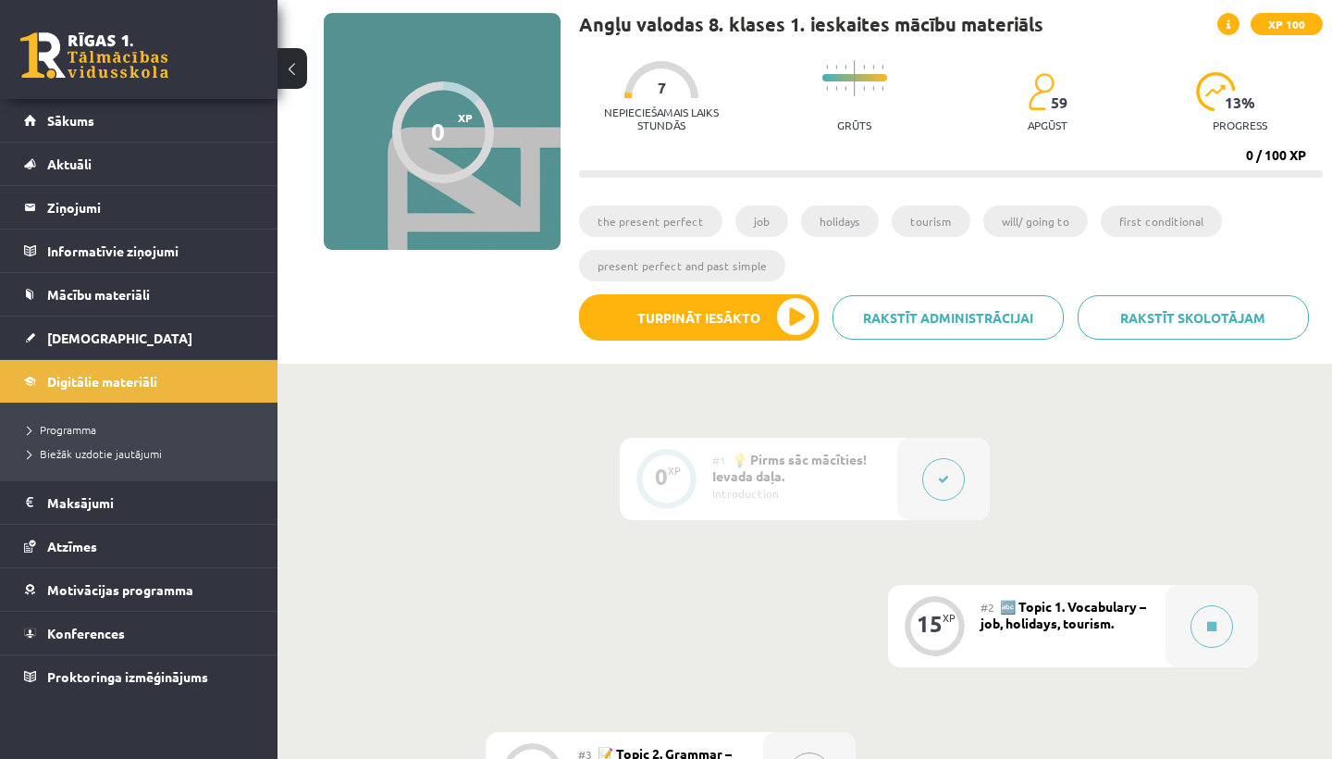
scroll to position [206, 0]
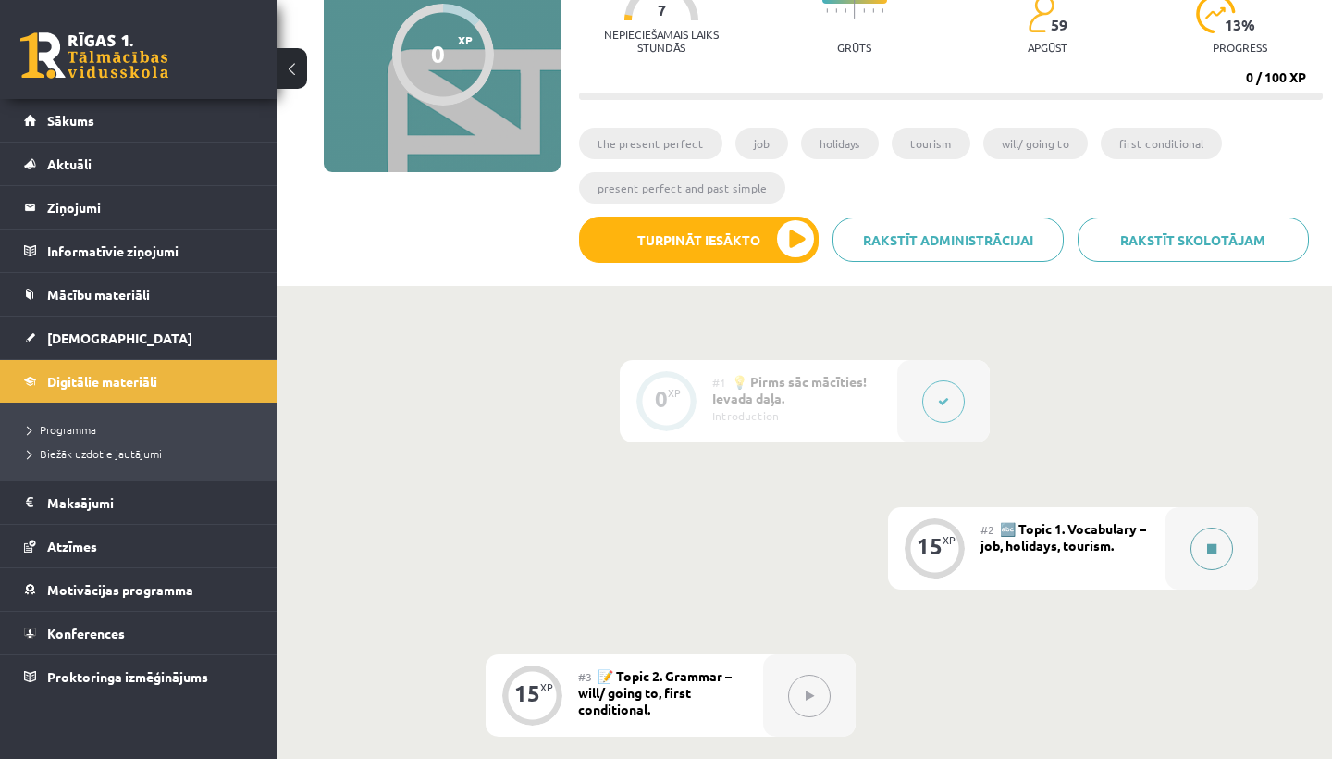
click at [1208, 550] on icon at bounding box center [1212, 548] width 9 height 11
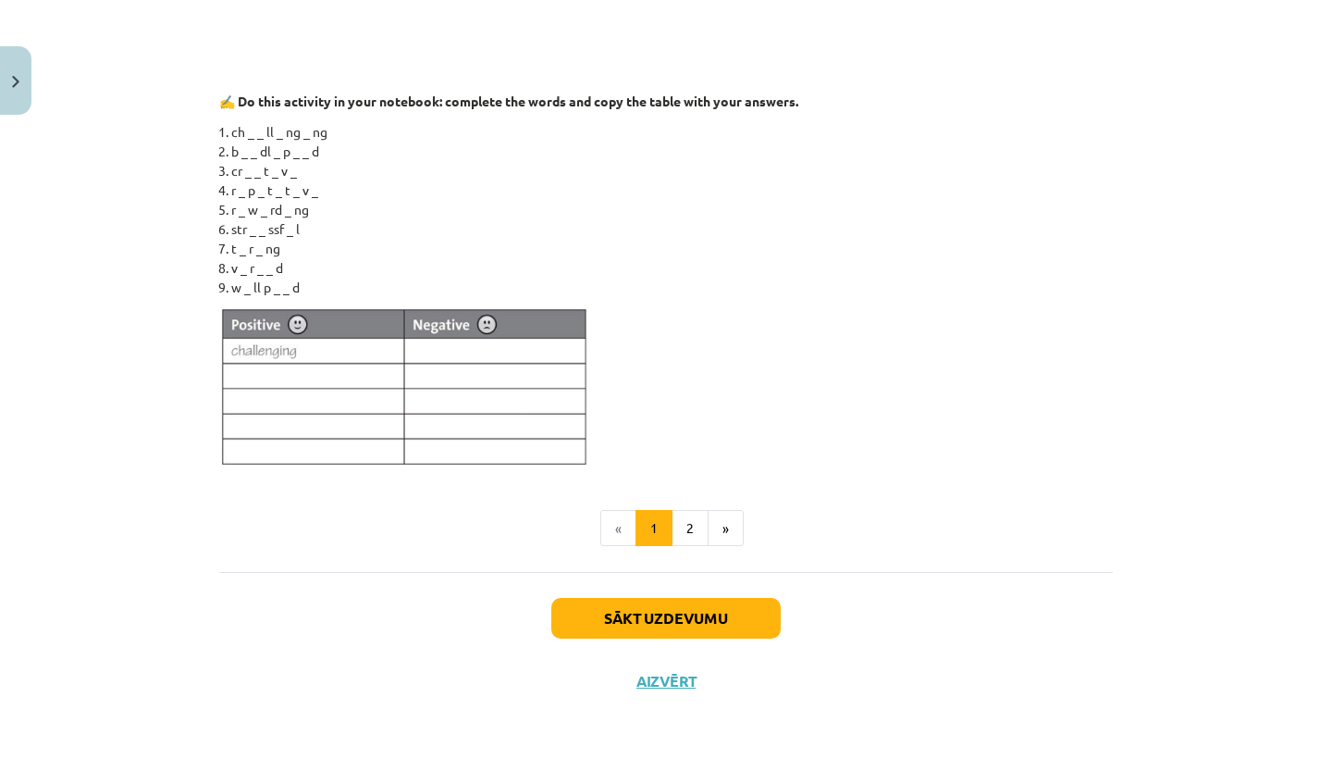
scroll to position [1641, 0]
click at [673, 685] on button "Aizvērt" at bounding box center [666, 681] width 70 height 19
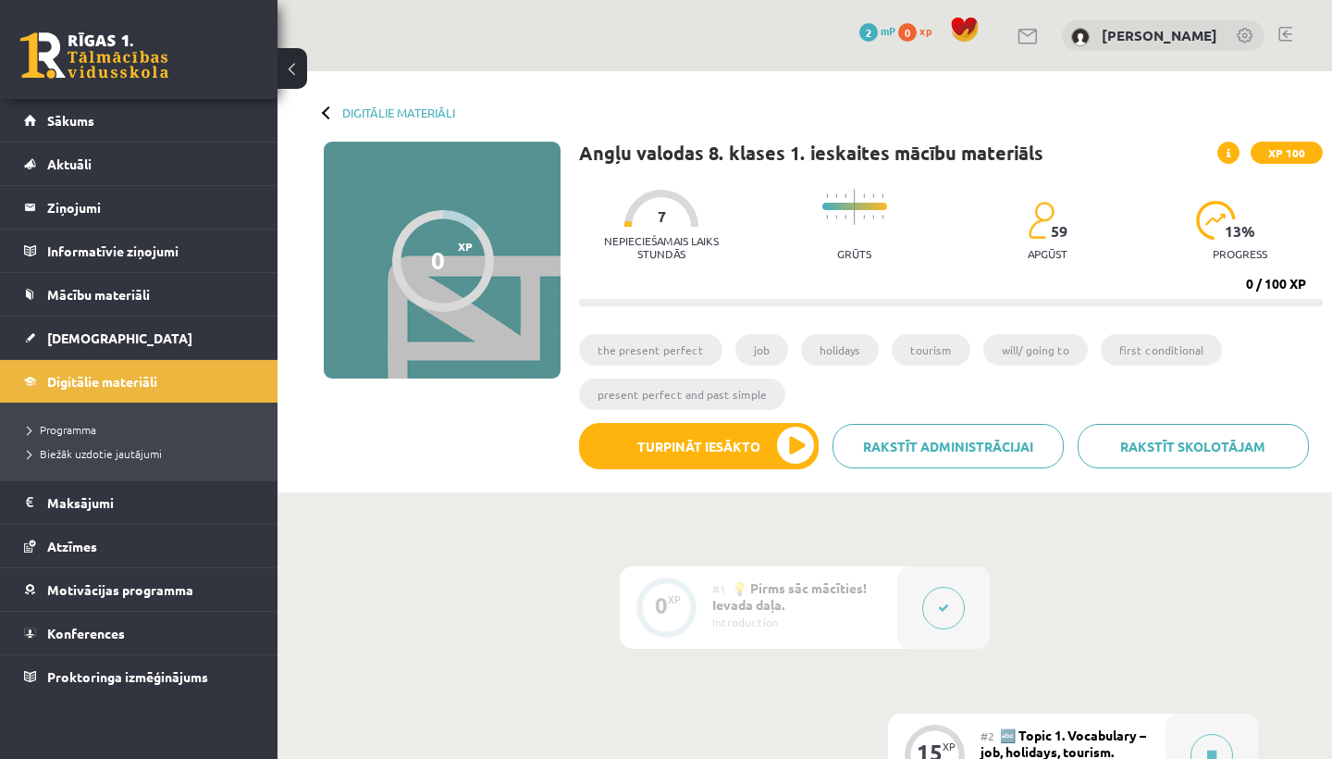
scroll to position [0, 0]
click at [384, 110] on link "Digitālie materiāli" at bounding box center [398, 112] width 113 height 14
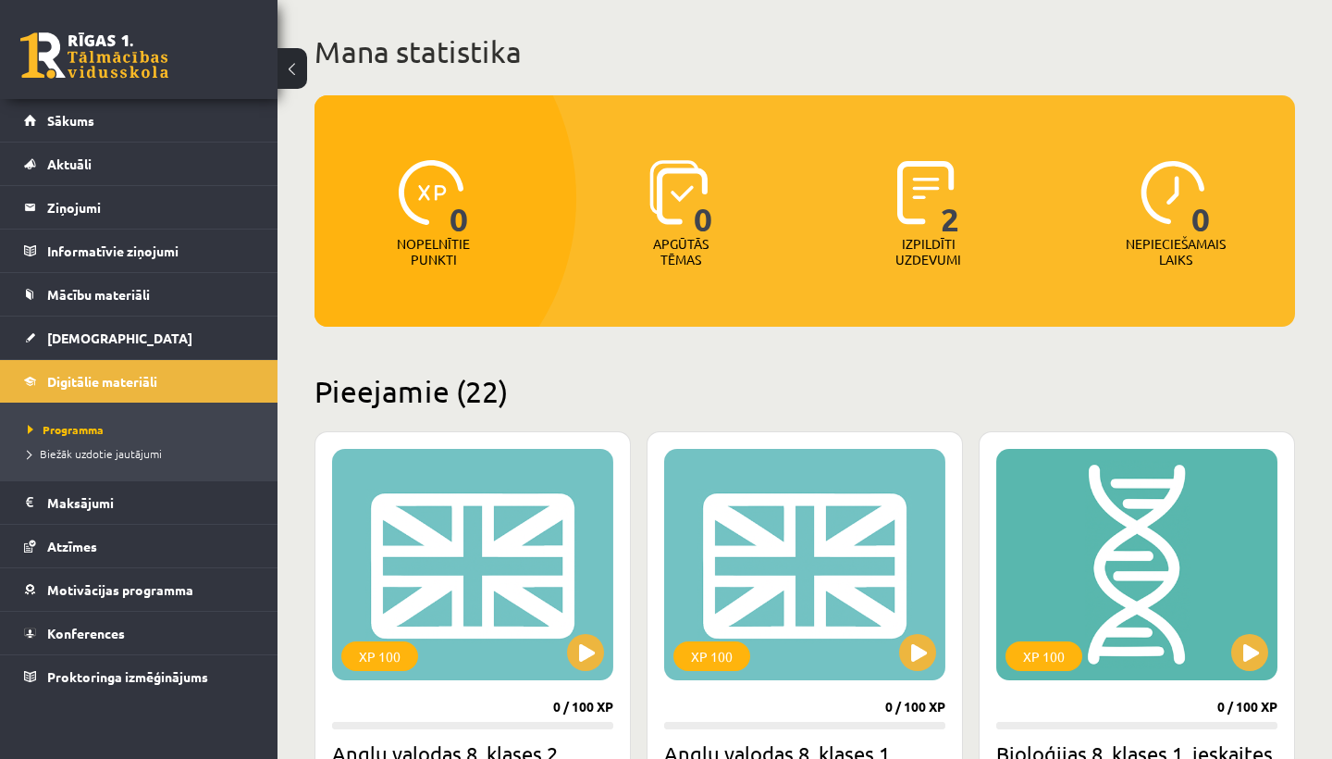
scroll to position [100, 0]
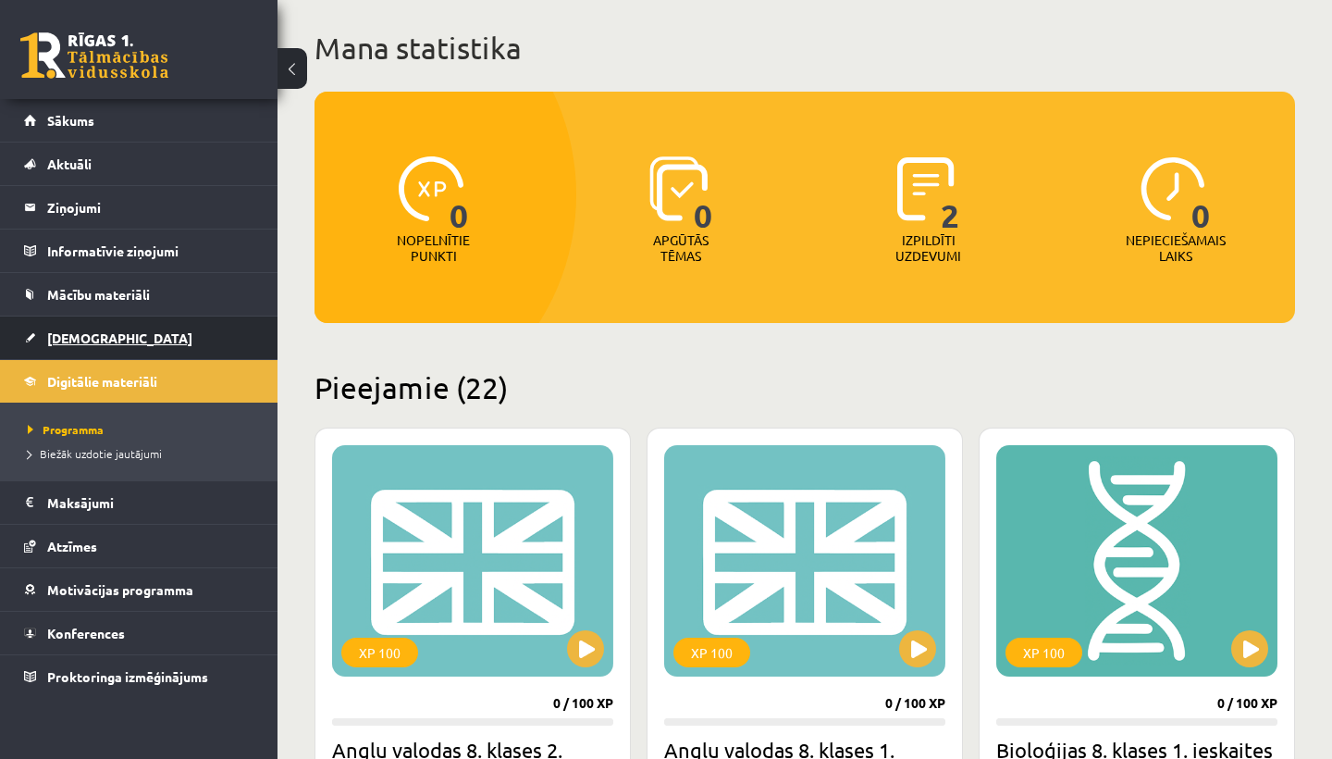
click at [91, 342] on span "[DEMOGRAPHIC_DATA]" at bounding box center [119, 337] width 145 height 17
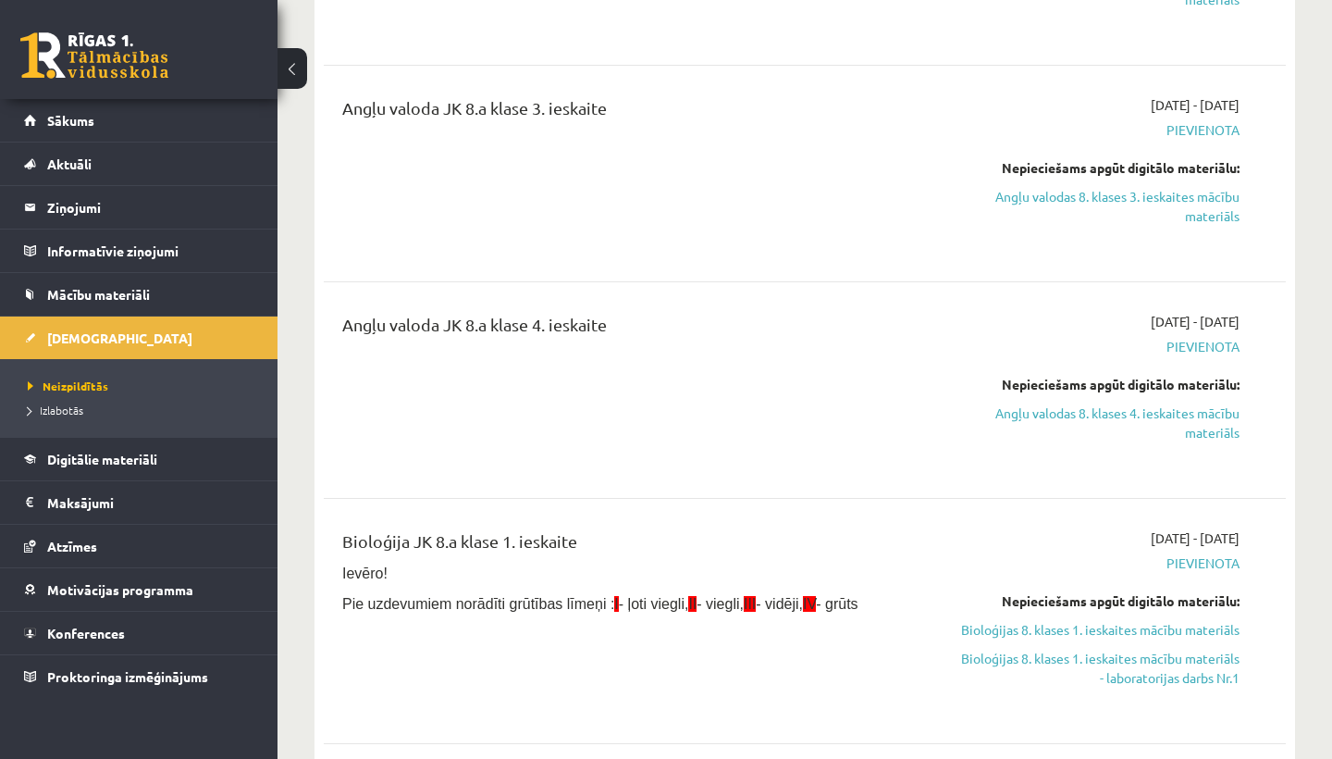
scroll to position [601, 0]
